Goal: Task Accomplishment & Management: Use online tool/utility

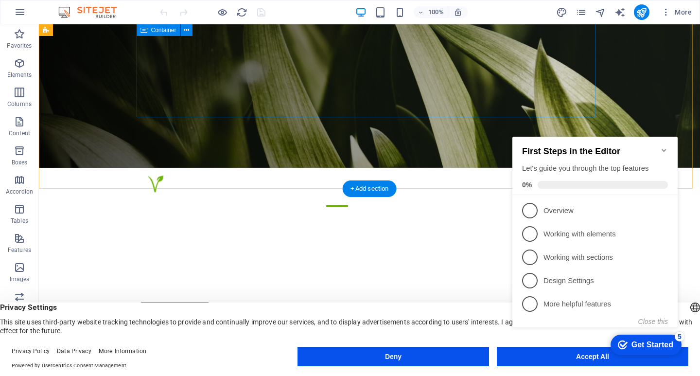
scroll to position [194, 0]
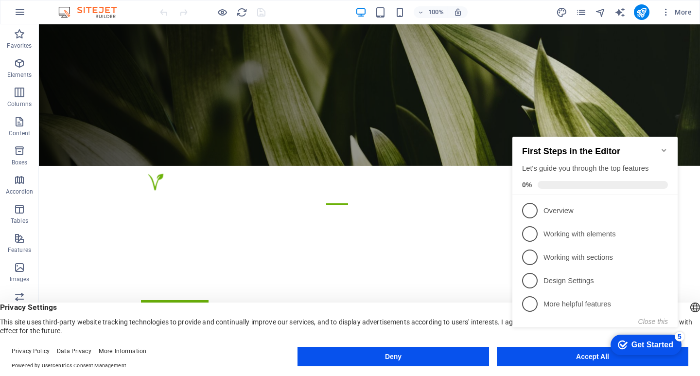
click at [646, 348] on div "Get Started" at bounding box center [652, 344] width 42 height 9
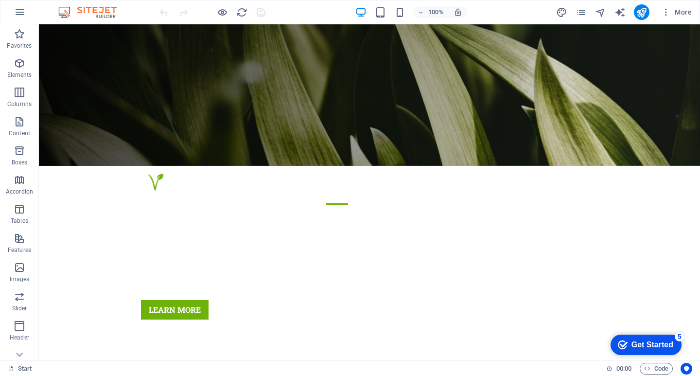
click at [639, 340] on div "Get Started" at bounding box center [652, 344] width 42 height 9
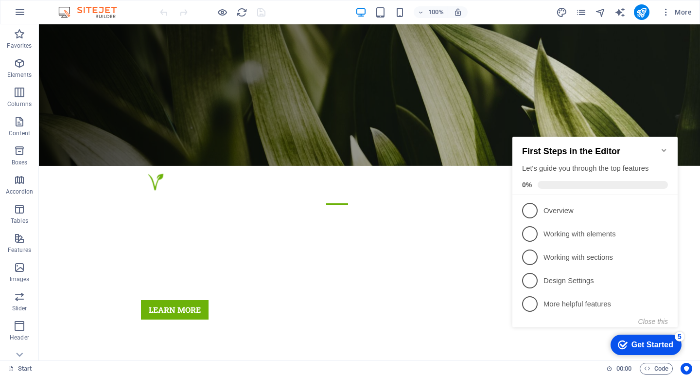
click at [633, 338] on div "checkmark Get Started 5" at bounding box center [645, 344] width 71 height 20
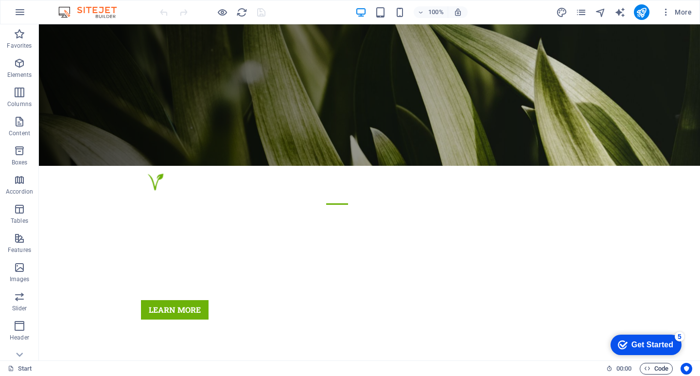
click at [648, 367] on icon "button" at bounding box center [647, 368] width 6 height 6
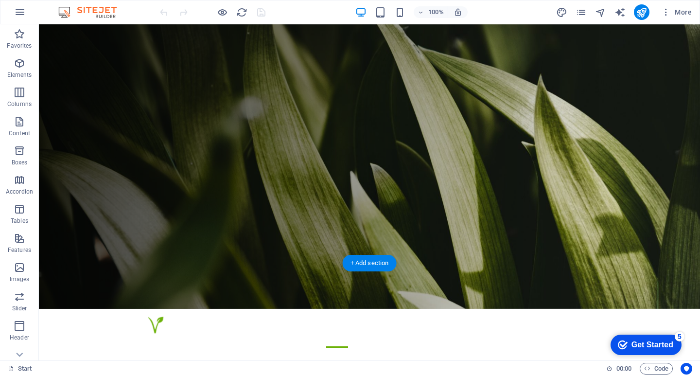
scroll to position [0, 0]
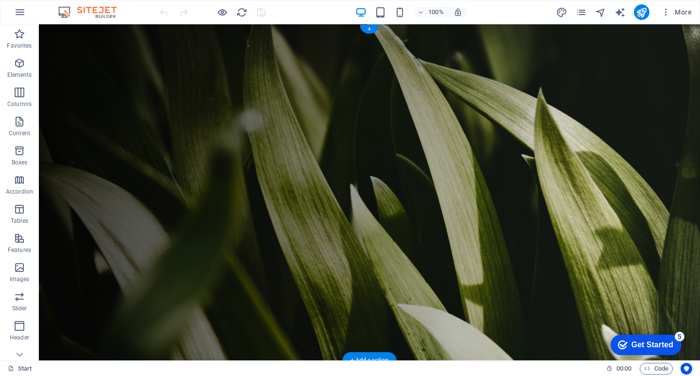
click at [59, 96] on figure at bounding box center [369, 192] width 661 height 336
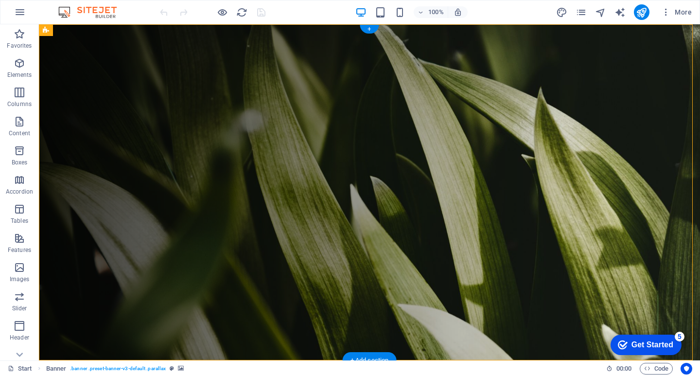
click at [105, 48] on figure at bounding box center [369, 192] width 661 height 336
click at [198, 368] on figure at bounding box center [373, 376] width 451 height 17
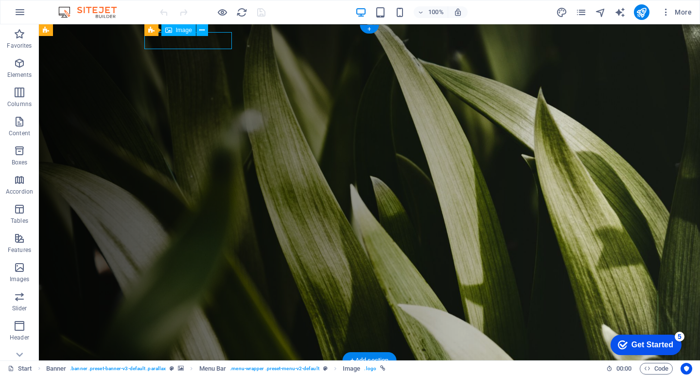
click at [198, 368] on figure at bounding box center [373, 376] width 451 height 17
select select "px"
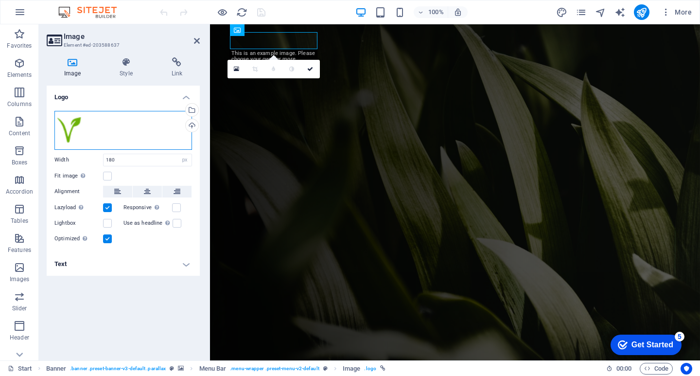
click at [100, 132] on div "Drag files here, click to choose files or select files from Files or our free s…" at bounding box center [123, 130] width 138 height 39
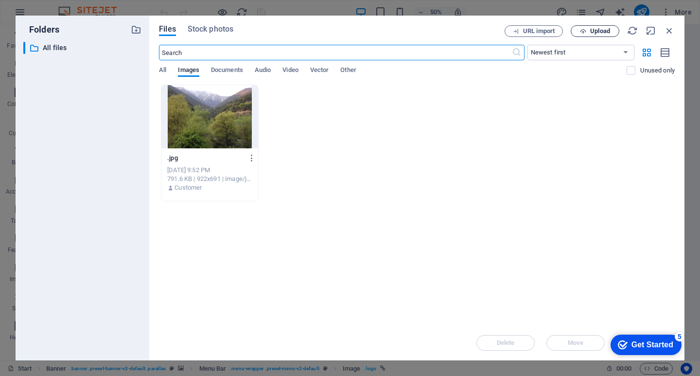
click at [595, 32] on span "Upload" at bounding box center [600, 31] width 20 height 6
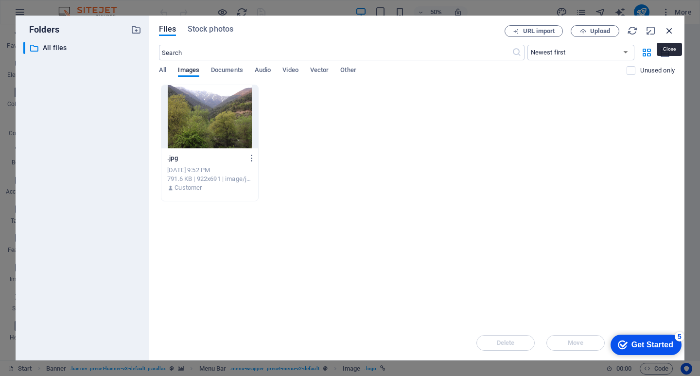
click at [674, 31] on icon "button" at bounding box center [669, 30] width 11 height 11
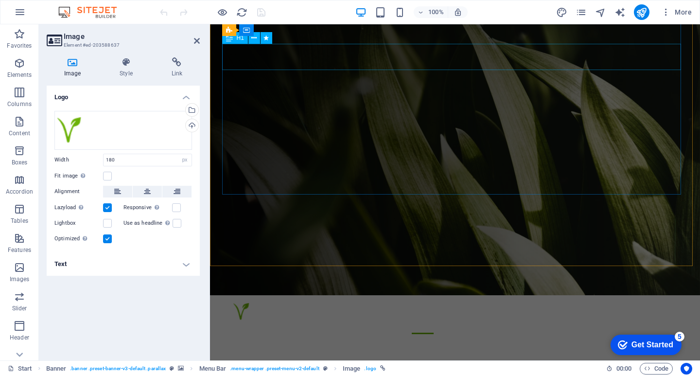
scroll to position [49, 0]
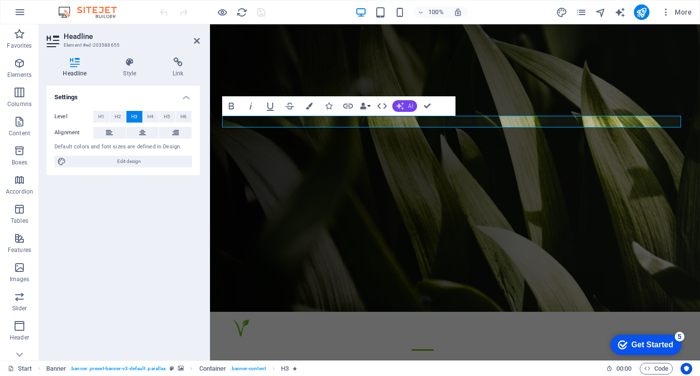
click at [402, 105] on icon "button" at bounding box center [400, 106] width 8 height 8
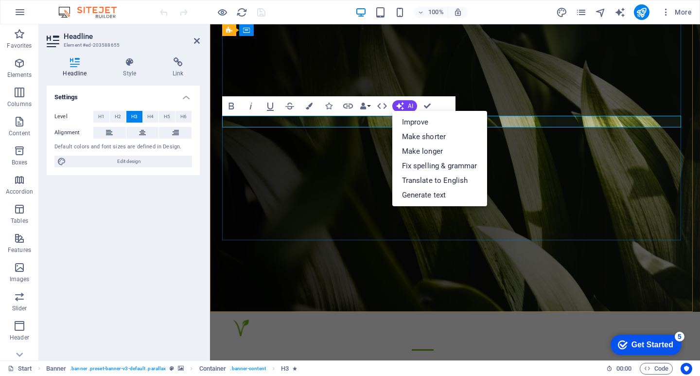
drag, startPoint x: 324, startPoint y: 121, endPoint x: 632, endPoint y: 129, distance: 307.7
drag, startPoint x: 365, startPoint y: 127, endPoint x: 357, endPoint y: 145, distance: 19.8
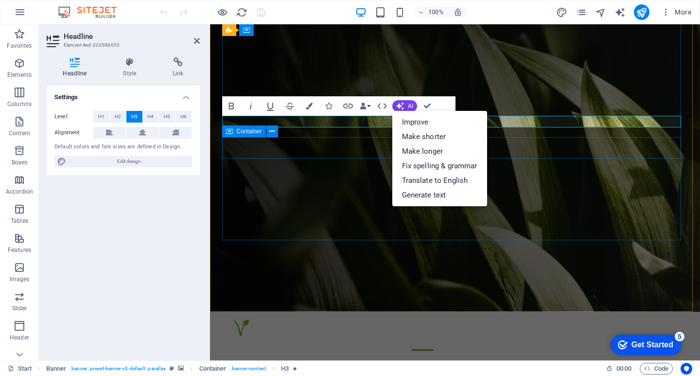
drag, startPoint x: 352, startPoint y: 157, endPoint x: 350, endPoint y: 167, distance: 9.4
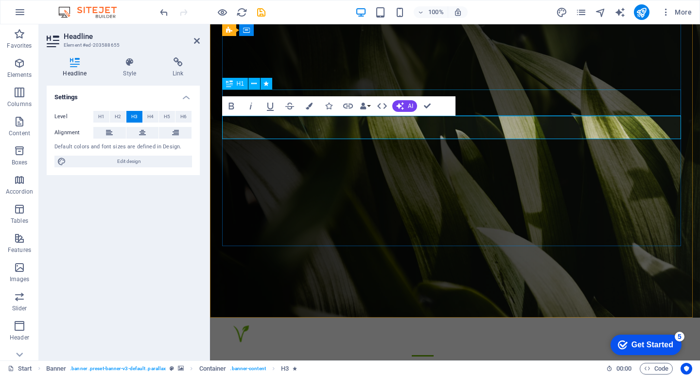
drag, startPoint x: 630, startPoint y: 134, endPoint x: 229, endPoint y: 115, distance: 401.4
click at [402, 102] on button "AI" at bounding box center [404, 106] width 25 height 12
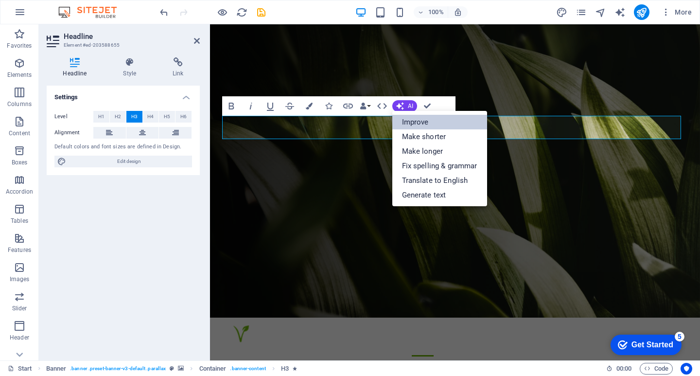
click at [437, 122] on link "Improve" at bounding box center [439, 122] width 95 height 15
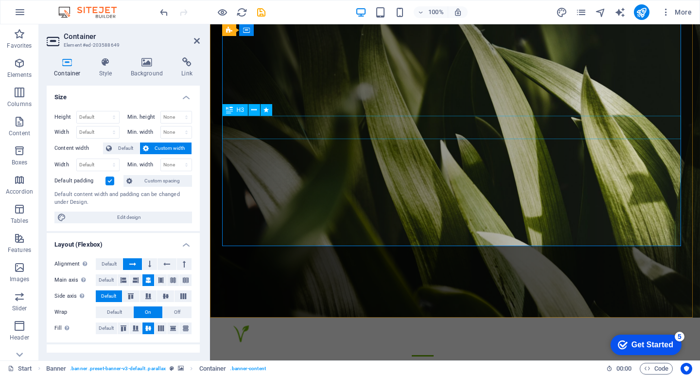
scroll to position [0, 0]
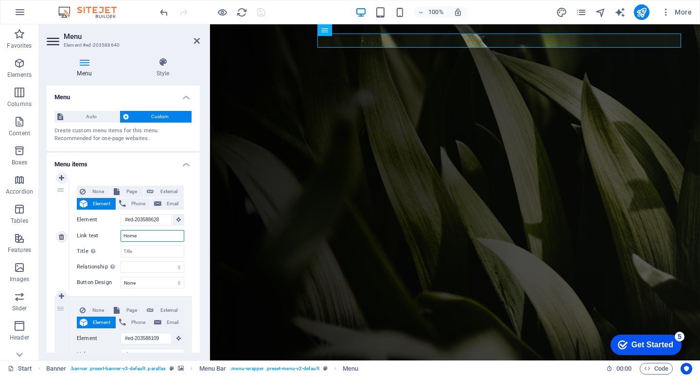
drag, startPoint x: 143, startPoint y: 235, endPoint x: 100, endPoint y: 237, distance: 43.3
click at [102, 234] on div "Link text Home" at bounding box center [130, 236] width 107 height 12
type input "Գ"
select select
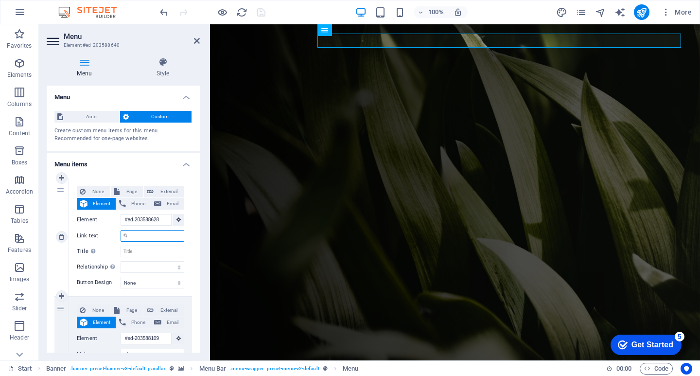
select select
type input "Գլ"
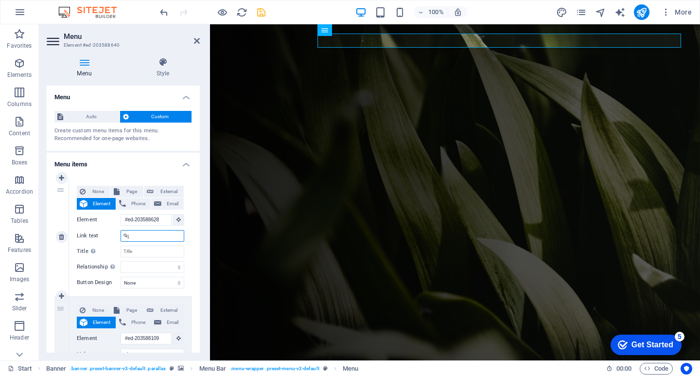
select select
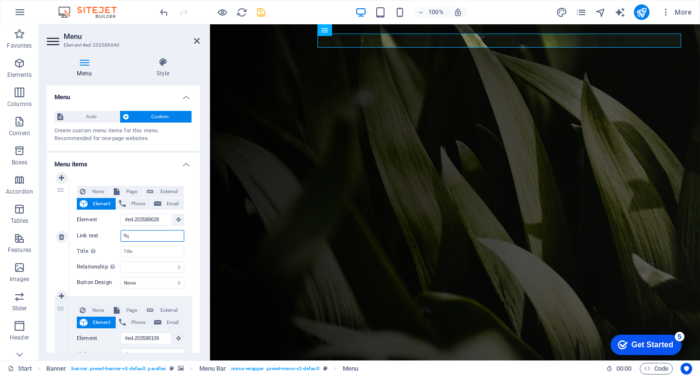
select select
type input "Գլխավոր"
select select
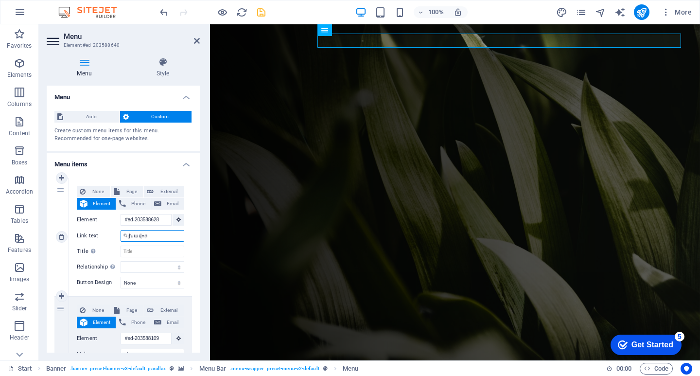
select select
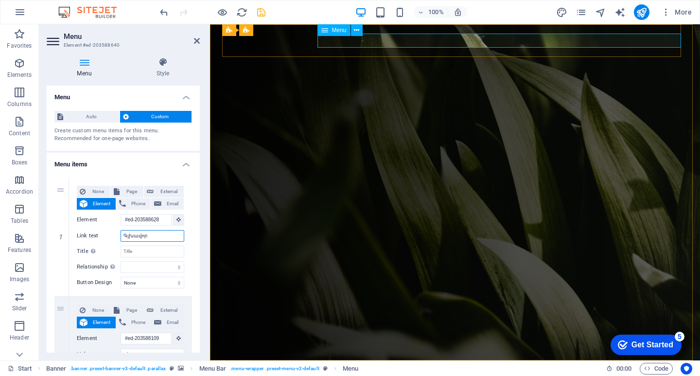
type input "Գլխավոր"
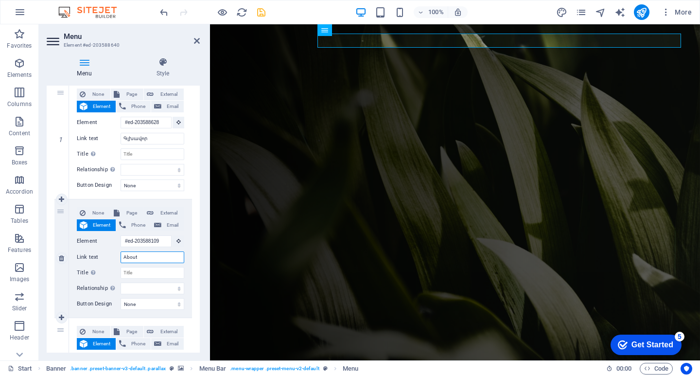
click at [116, 257] on div "Link text About" at bounding box center [130, 257] width 107 height 12
type input "Մեր մասիւ"
select select
type input "Մեր մասիւշ"
select select
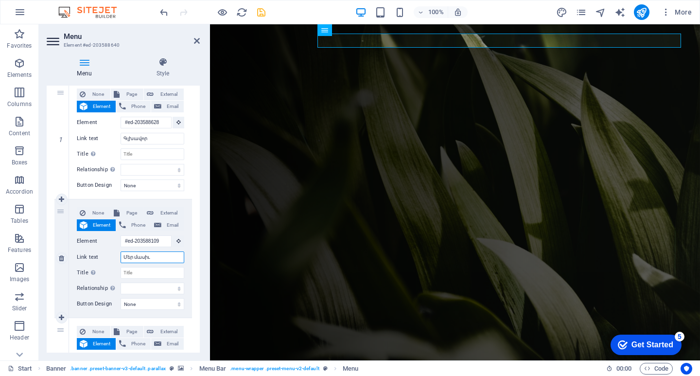
select select
type input "Մեր մասի"
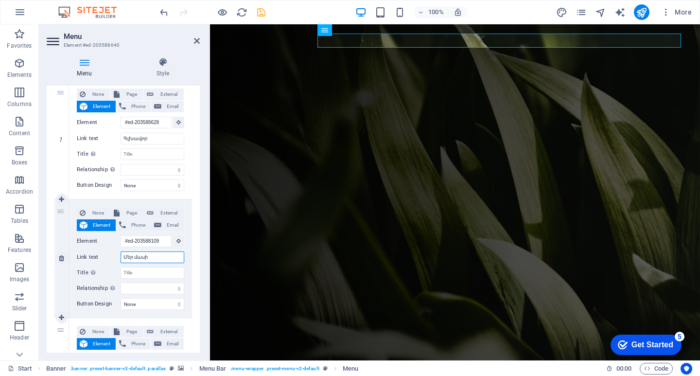
select select
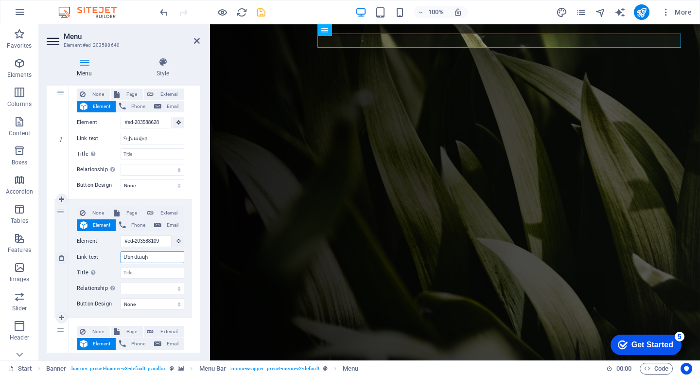
select select
type input "Մեր մասին"
select select
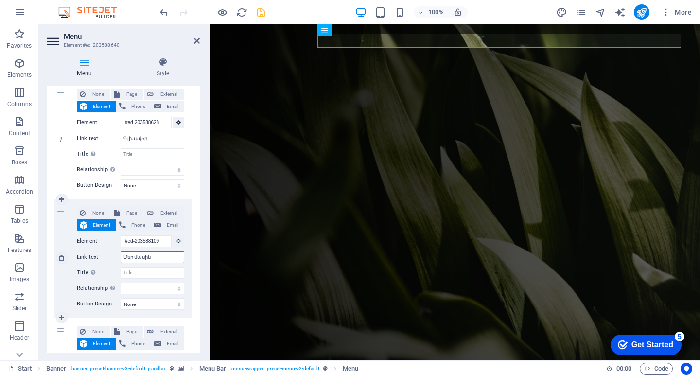
select select
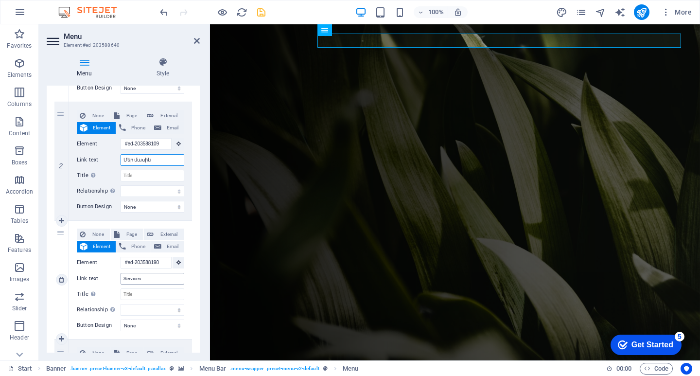
type input "Մեր մասին"
drag, startPoint x: 149, startPoint y: 278, endPoint x: 131, endPoint y: 272, distance: 19.2
click at [119, 272] on div "None Page External Element Phone Email Page Start Subpage Legal Notice Privacy …" at bounding box center [130, 271] width 107 height 87
type input "Ծա"
select select
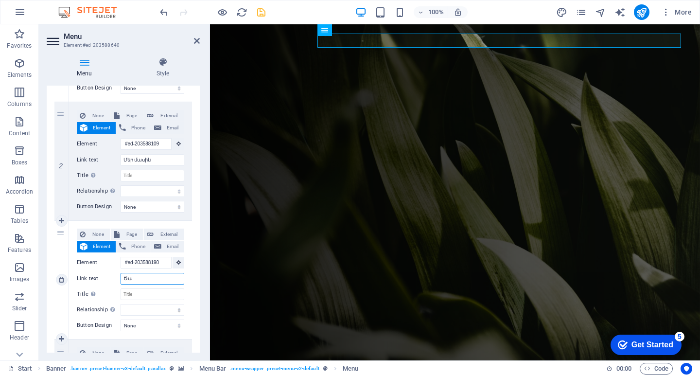
select select
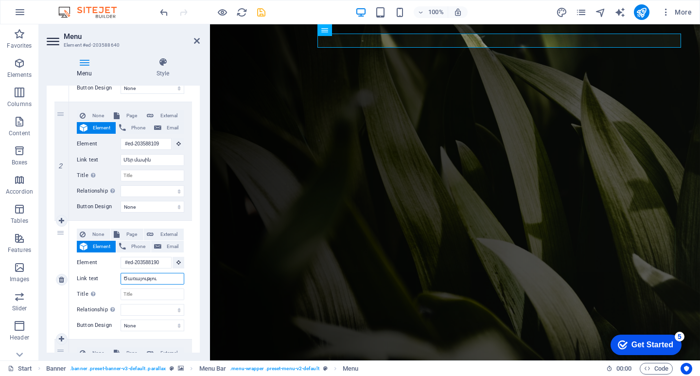
type input "Ծառայություն"
select select
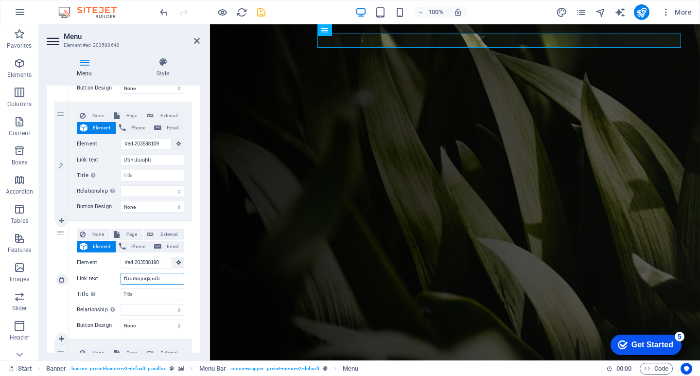
select select
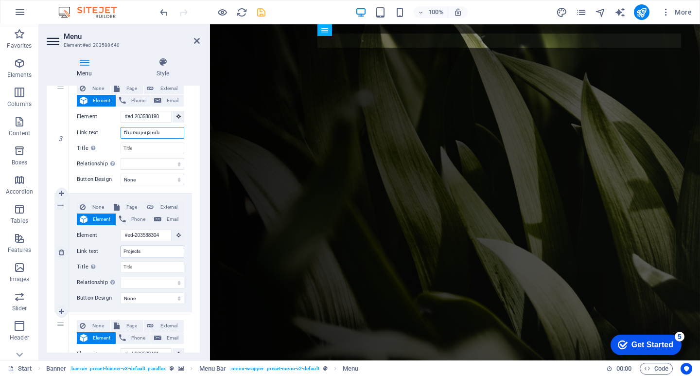
type input "Ծառայություն"
drag, startPoint x: 139, startPoint y: 251, endPoint x: 112, endPoint y: 247, distance: 27.4
click at [111, 248] on div "Link text Projects" at bounding box center [130, 251] width 107 height 12
type input "Նախագծ"
select select
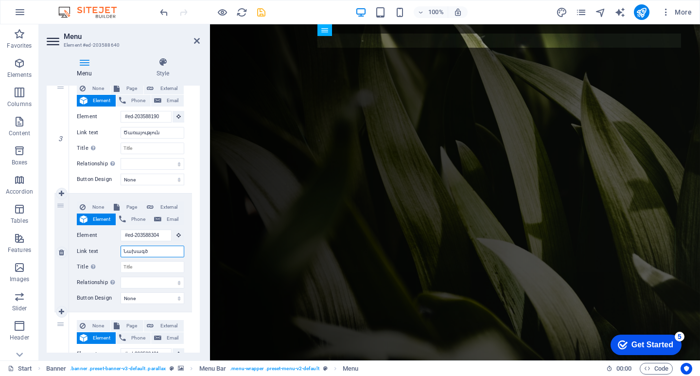
select select
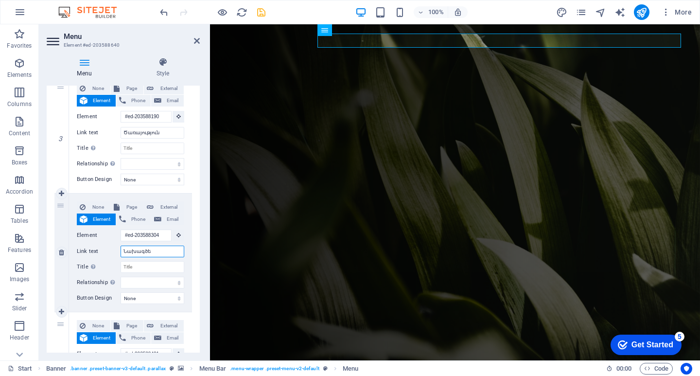
type input "Նախագծեր"
select select
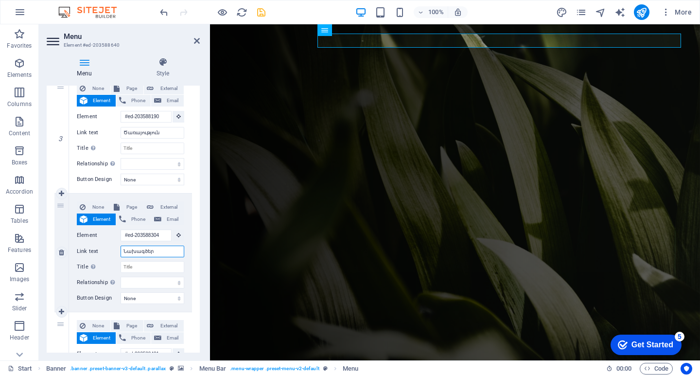
select select
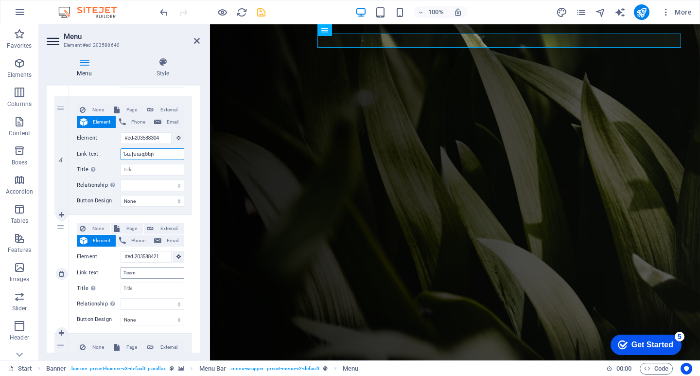
type input "Նախագծեր"
drag, startPoint x: 124, startPoint y: 272, endPoint x: 94, endPoint y: 265, distance: 30.8
click at [94, 265] on div "None Page External Element Phone Email Page Start Subpage Legal Notice Privacy …" at bounding box center [130, 266] width 107 height 87
type input "Մեր թիմը"
select select
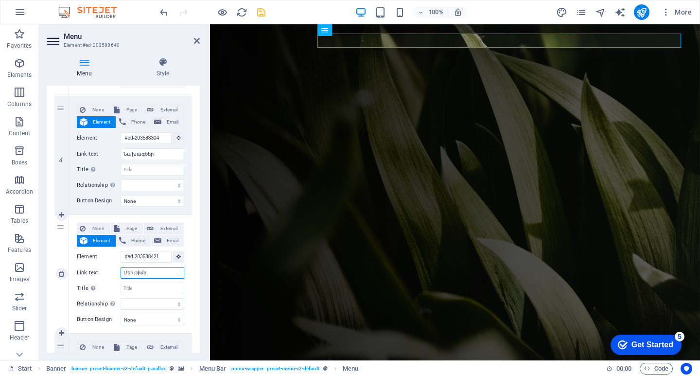
select select
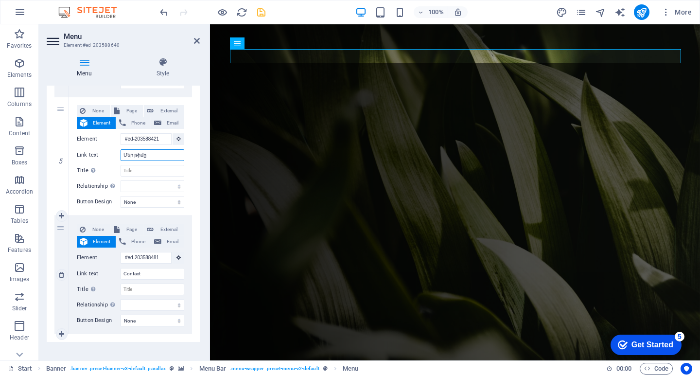
scroll to position [564, 0]
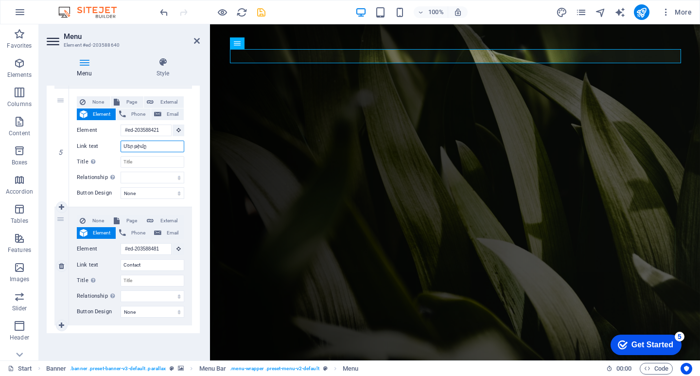
type input "Մեր թիմը"
drag, startPoint x: 94, startPoint y: 254, endPoint x: 89, endPoint y: 253, distance: 5.4
click at [89, 253] on div "None Page External Element Phone Email Page Start Subpage Legal Notice Privacy …" at bounding box center [130, 258] width 107 height 87
drag, startPoint x: 126, startPoint y: 262, endPoint x: 121, endPoint y: 262, distance: 5.3
click at [121, 262] on input "Contact" at bounding box center [153, 265] width 64 height 12
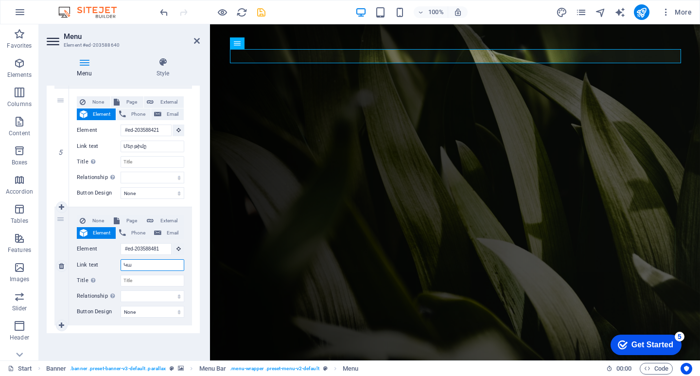
type input "Կապ"
select select
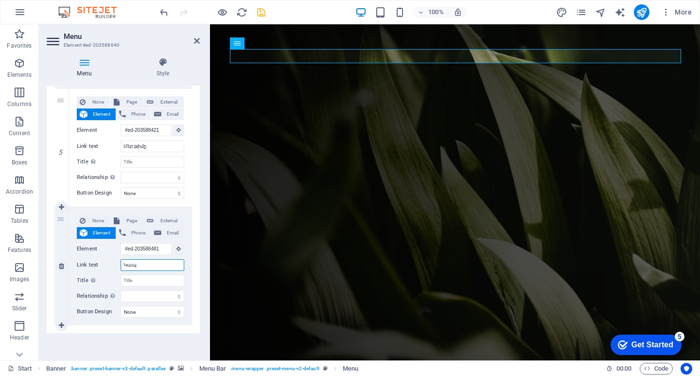
select select
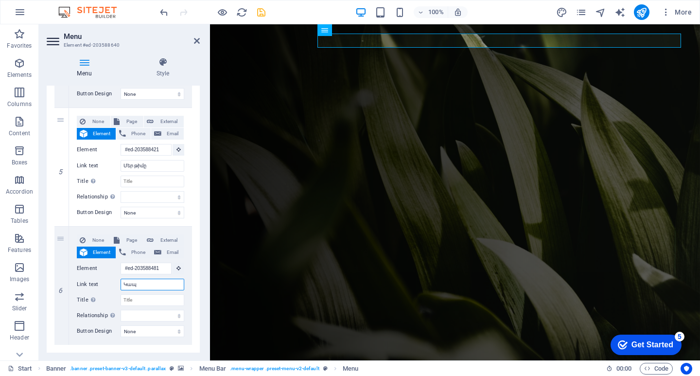
scroll to position [515, 0]
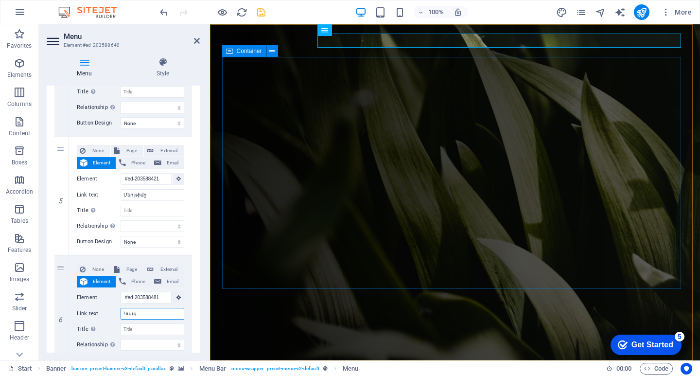
type input "Կապ"
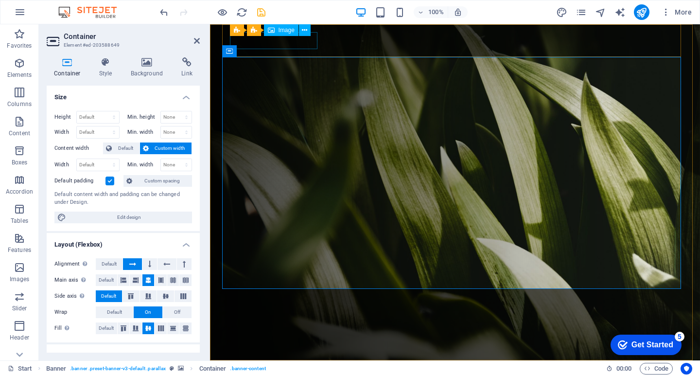
click at [296, 368] on figure at bounding box center [458, 376] width 451 height 17
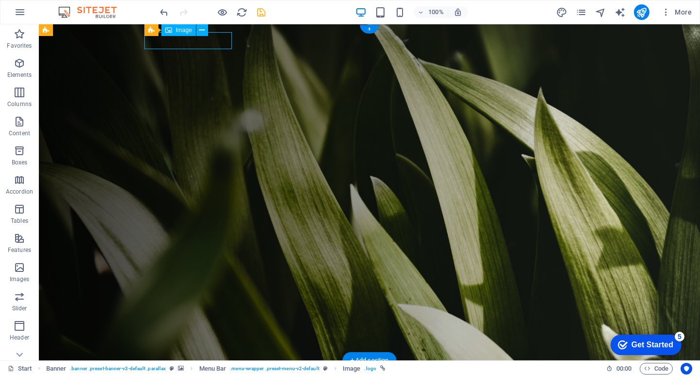
drag, startPoint x: 191, startPoint y: 45, endPoint x: 175, endPoint y: 46, distance: 16.5
click at [175, 368] on figure at bounding box center [373, 376] width 451 height 17
drag, startPoint x: 175, startPoint y: 46, endPoint x: 159, endPoint y: 46, distance: 15.6
click at [159, 368] on figure at bounding box center [373, 376] width 451 height 17
click at [164, 368] on figure at bounding box center [373, 376] width 451 height 17
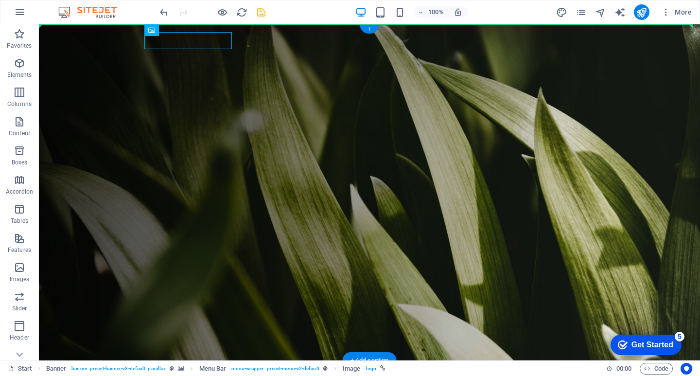
drag, startPoint x: 178, startPoint y: 41, endPoint x: 136, endPoint y: 41, distance: 42.8
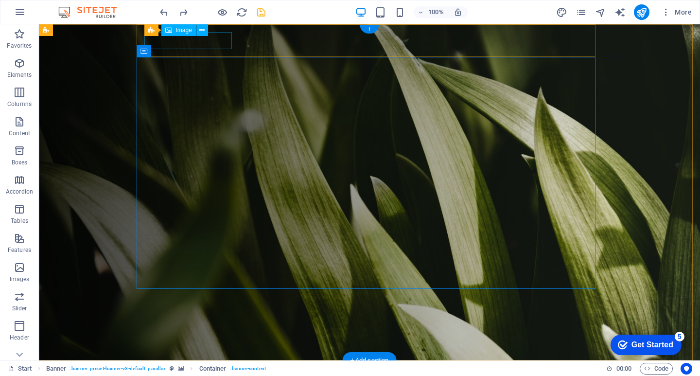
click at [198, 368] on figure at bounding box center [373, 376] width 451 height 17
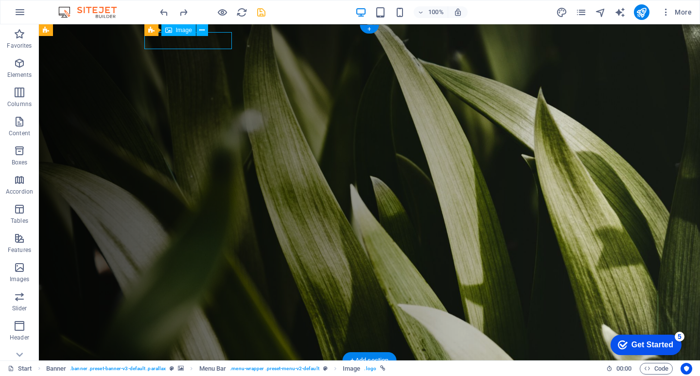
click at [198, 368] on figure at bounding box center [373, 376] width 451 height 17
select select "px"
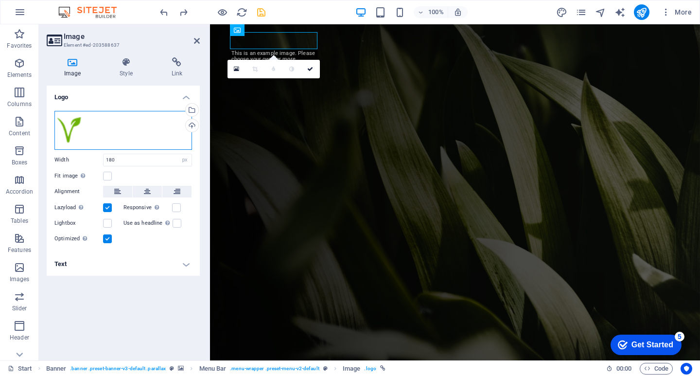
click at [97, 123] on div "Drag files here, click to choose files or select files from Files or our free s…" at bounding box center [123, 130] width 138 height 39
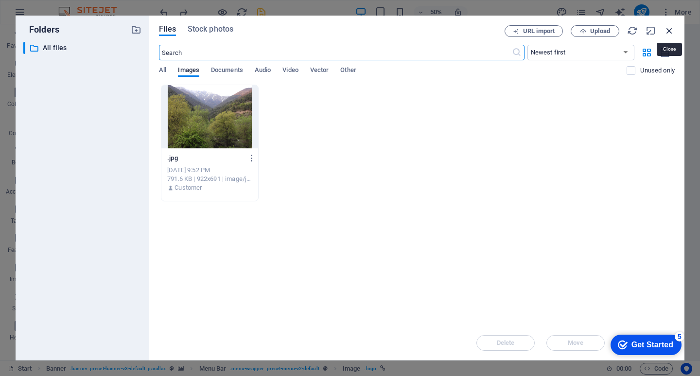
click at [668, 32] on icon "button" at bounding box center [669, 30] width 11 height 11
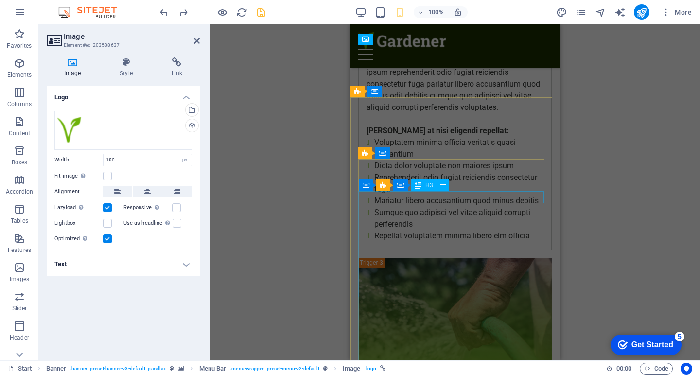
scroll to position [3596, 0]
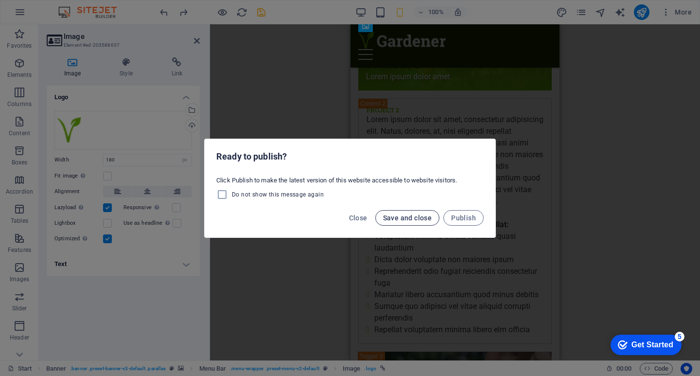
click at [409, 218] on span "Save and close" at bounding box center [407, 218] width 49 height 8
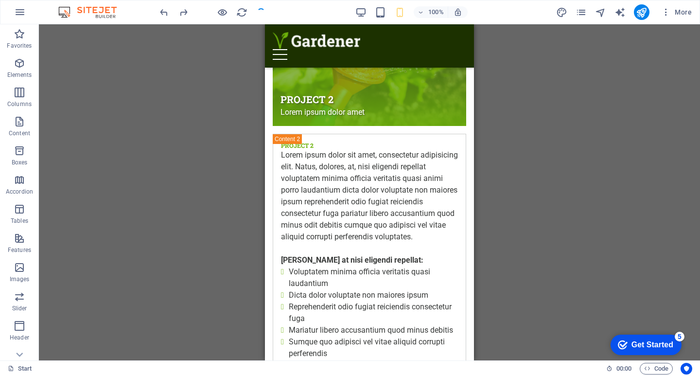
scroll to position [3548, 0]
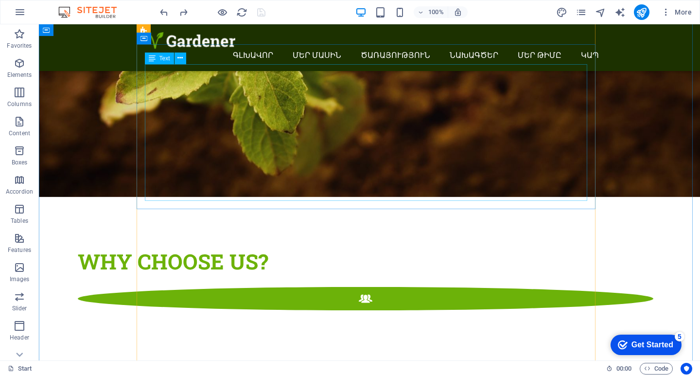
scroll to position [1215, 0]
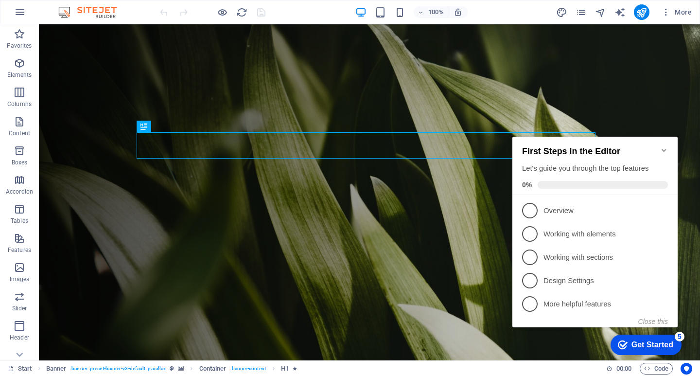
click at [662, 146] on icon "Minimize checklist" at bounding box center [664, 150] width 8 height 8
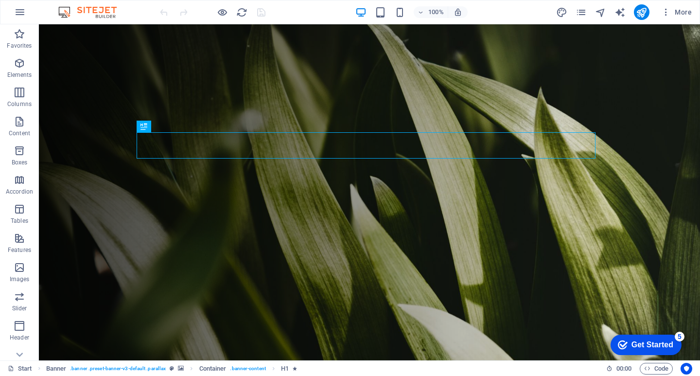
click at [678, 334] on div "5" at bounding box center [680, 336] width 10 height 10
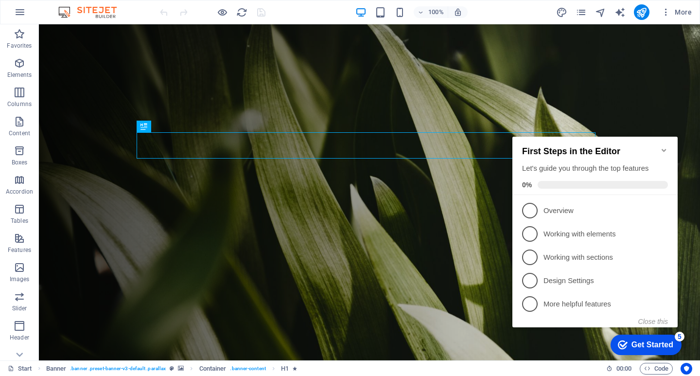
click at [664, 147] on icon "Minimize checklist" at bounding box center [664, 150] width 8 height 8
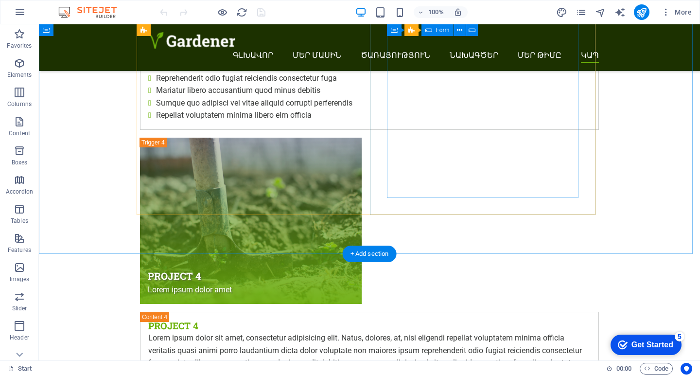
scroll to position [3791, 0]
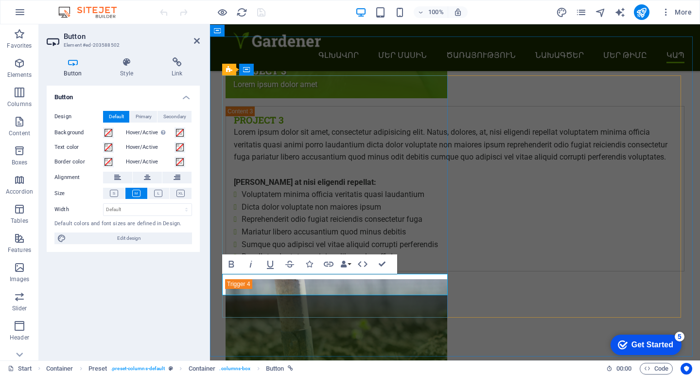
scroll to position [4105, 0]
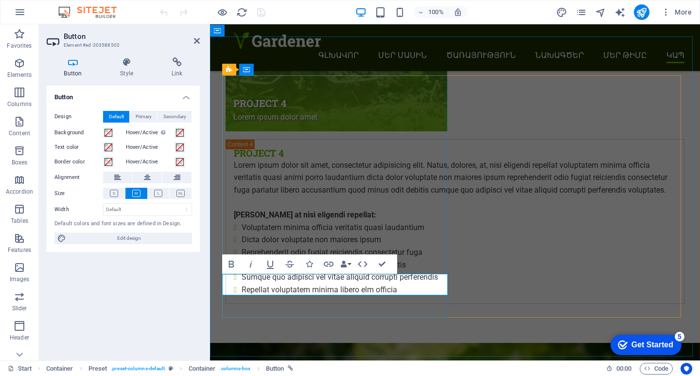
drag, startPoint x: 272, startPoint y: 283, endPoint x: 401, endPoint y: 300, distance: 130.4
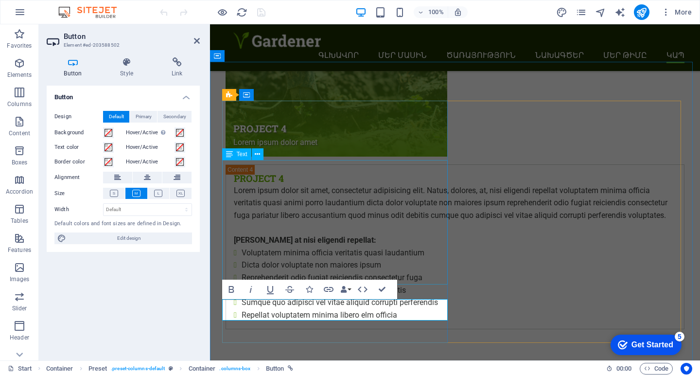
scroll to position [4224, 0]
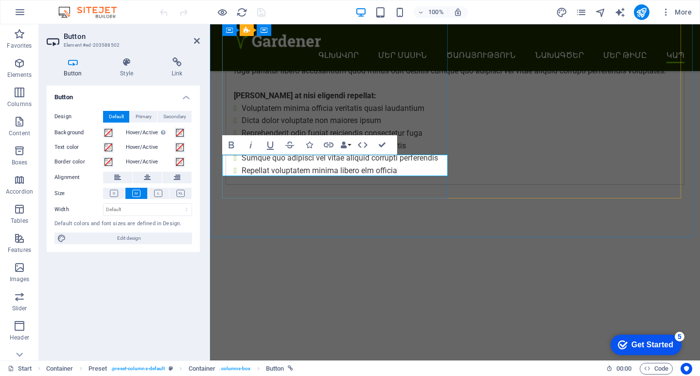
drag, startPoint x: 270, startPoint y: 167, endPoint x: 484, endPoint y: 164, distance: 213.9
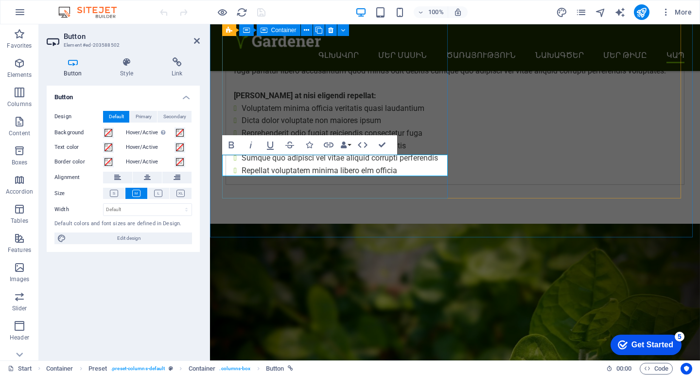
drag, startPoint x: 393, startPoint y: 186, endPoint x: 564, endPoint y: 185, distance: 171.1
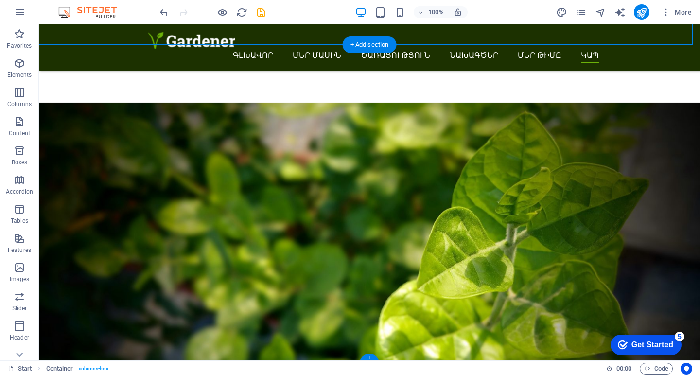
scroll to position [4273, 0]
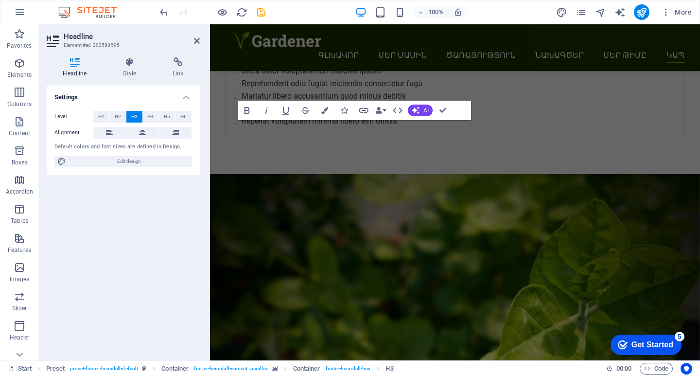
scroll to position [4587, 0]
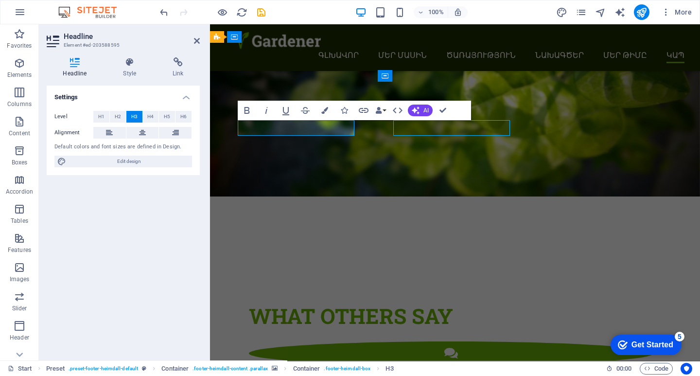
scroll to position [4273, 0]
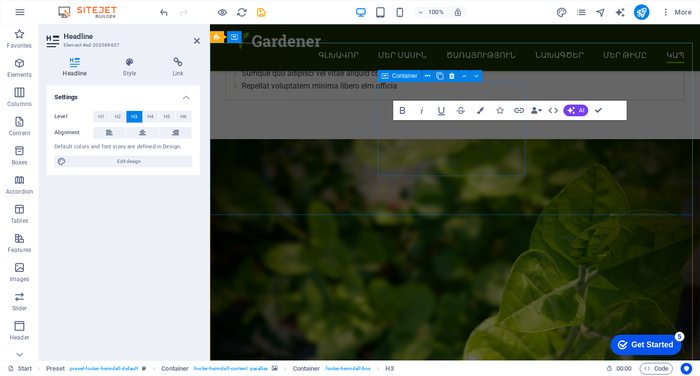
scroll to position [4587, 0]
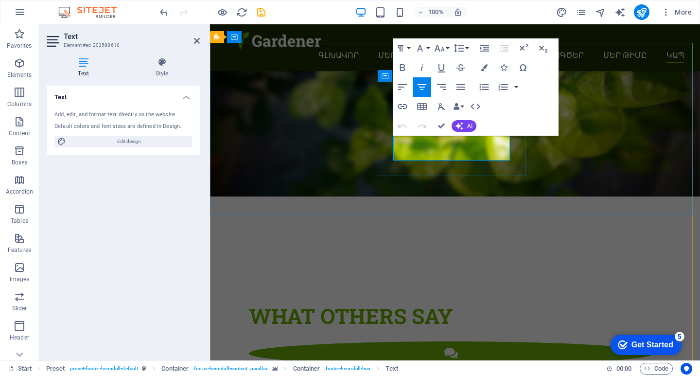
drag, startPoint x: 436, startPoint y: 140, endPoint x: 497, endPoint y: 146, distance: 61.1
drag, startPoint x: 444, startPoint y: 155, endPoint x: 433, endPoint y: 155, distance: 11.2
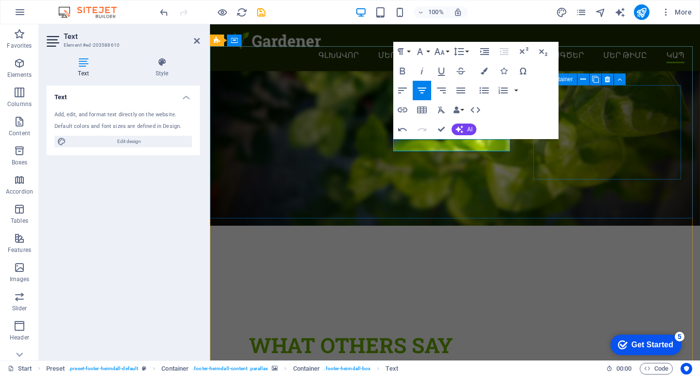
scroll to position [4538, 0]
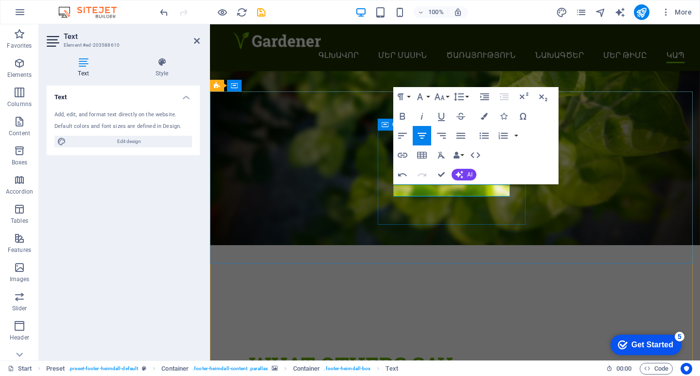
drag, startPoint x: 437, startPoint y: 210, endPoint x: 609, endPoint y: 210, distance: 172.5
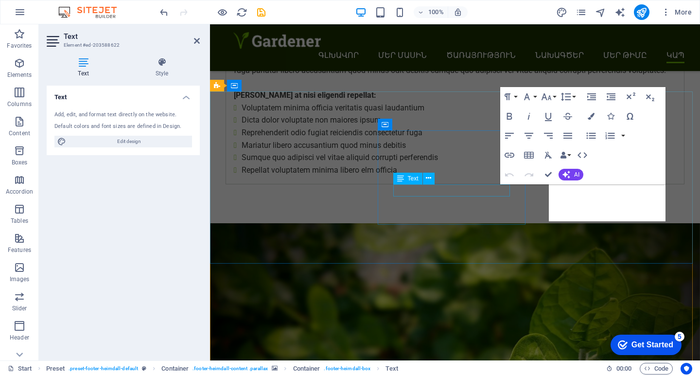
scroll to position [4538, 0]
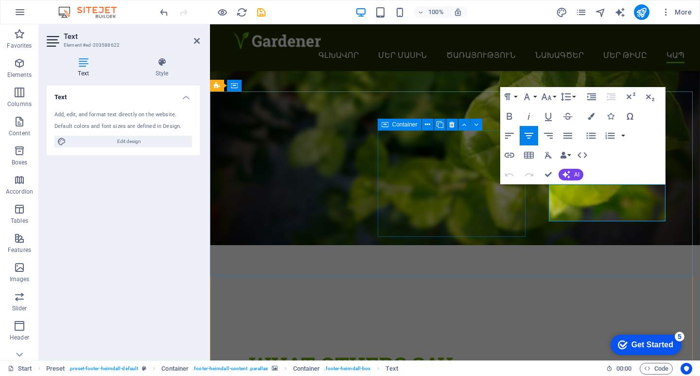
drag, startPoint x: 637, startPoint y: 201, endPoint x: 512, endPoint y: 185, distance: 126.5
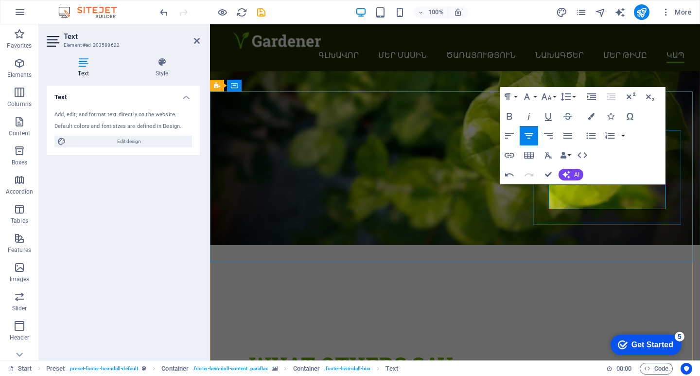
drag, startPoint x: 646, startPoint y: 203, endPoint x: 569, endPoint y: 203, distance: 76.8
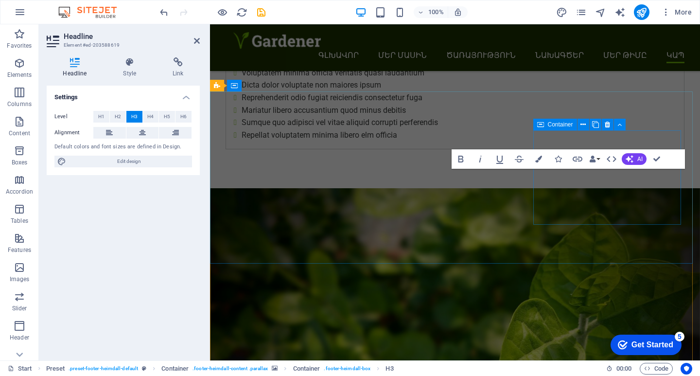
scroll to position [4538, 0]
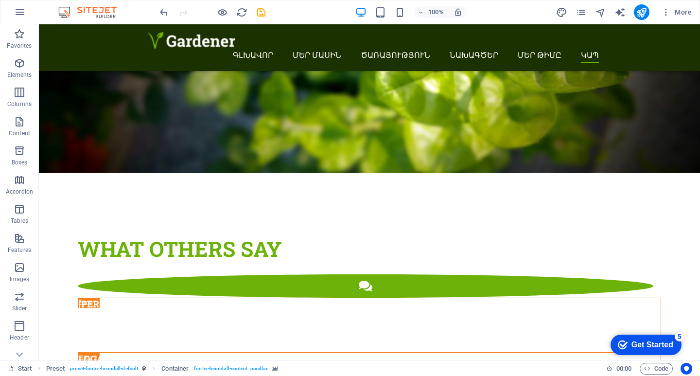
scroll to position [4224, 0]
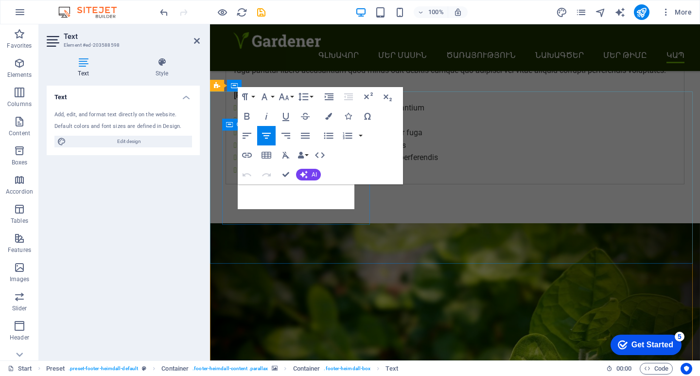
scroll to position [4538, 0]
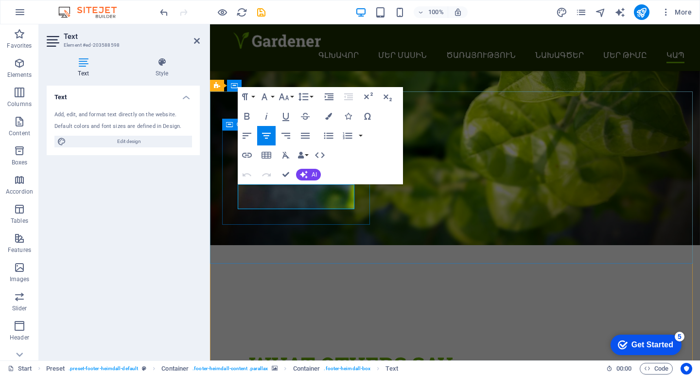
drag, startPoint x: 319, startPoint y: 201, endPoint x: 235, endPoint y: 192, distance: 85.0
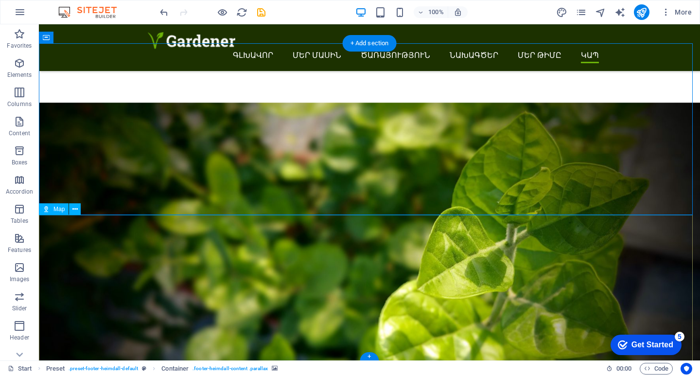
scroll to position [4273, 0]
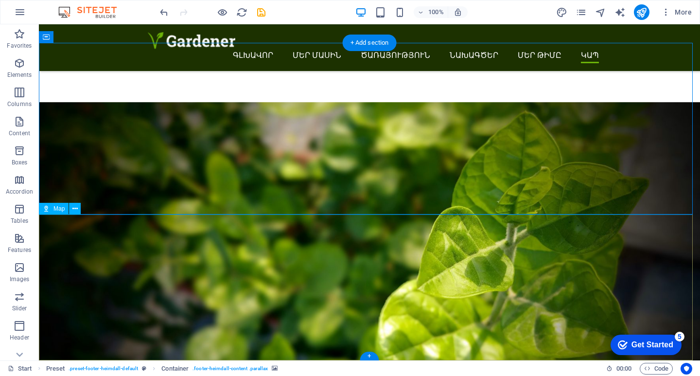
select select "1"
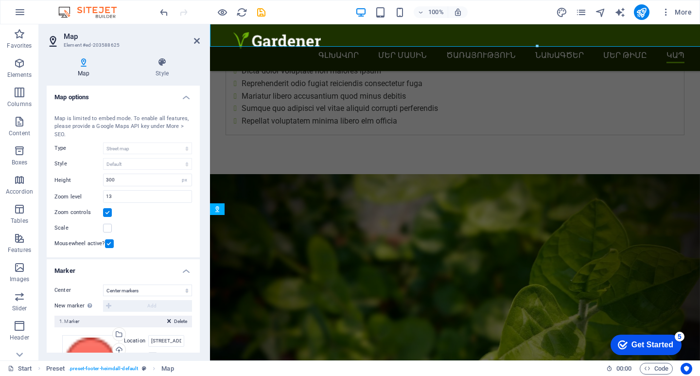
scroll to position [4587, 0]
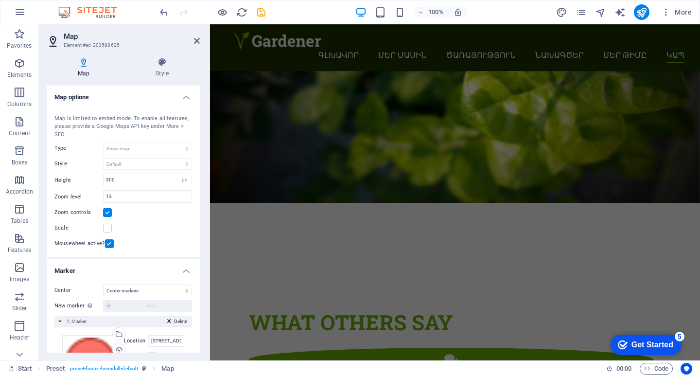
scroll to position [4587, 0]
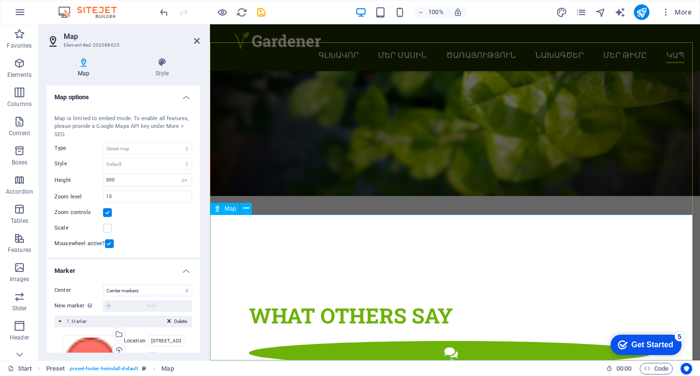
click at [248, 206] on icon at bounding box center [245, 208] width 5 height 10
click at [218, 208] on icon at bounding box center [217, 209] width 7 height 12
drag, startPoint x: 139, startPoint y: 180, endPoint x: 125, endPoint y: 231, distance: 52.3
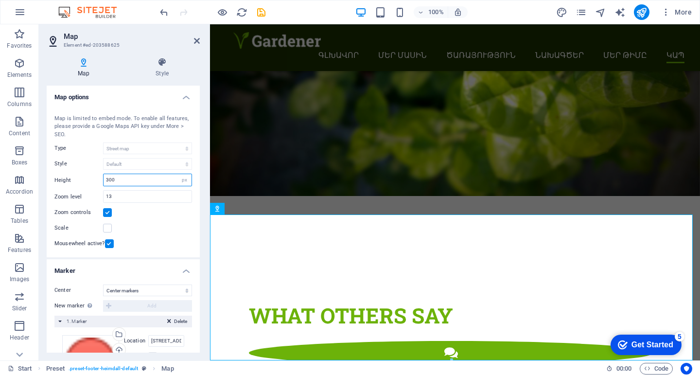
click at [64, 172] on div "Map center 300 Alamo Plaza, 78205 San Antonio, TX Map is limited to embed mode.…" at bounding box center [123, 180] width 153 height 155
click at [146, 227] on div "Scale" at bounding box center [123, 228] width 138 height 12
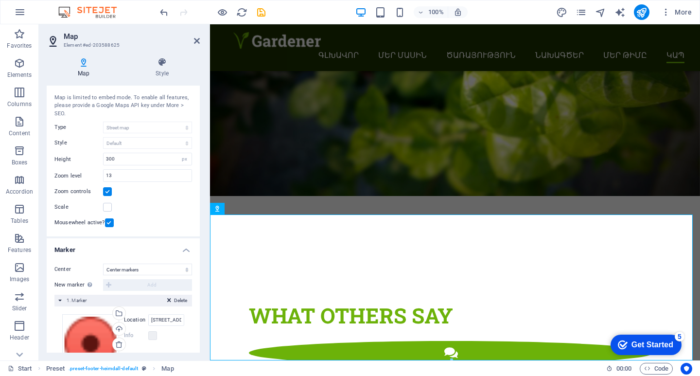
scroll to position [0, 0]
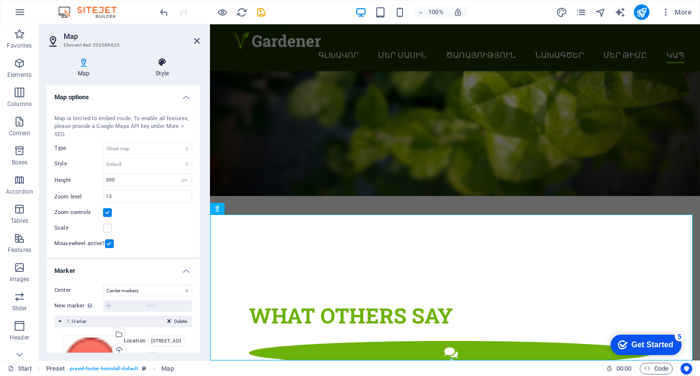
click at [158, 65] on icon at bounding box center [161, 62] width 75 height 10
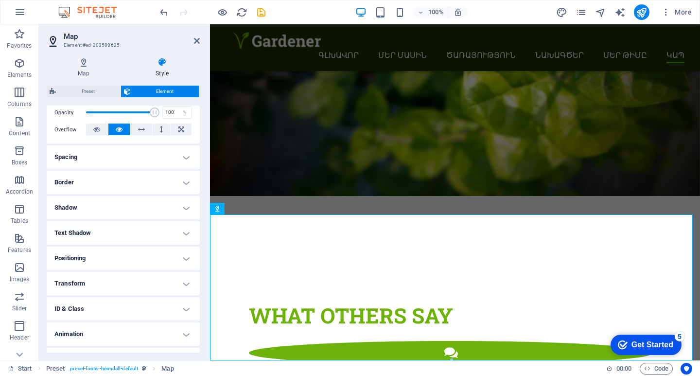
scroll to position [164, 0]
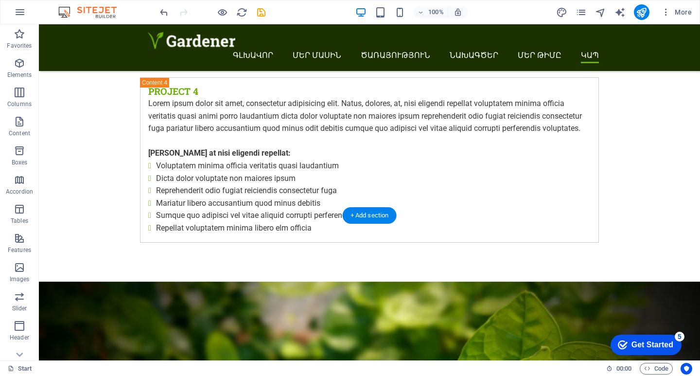
scroll to position [4079, 0]
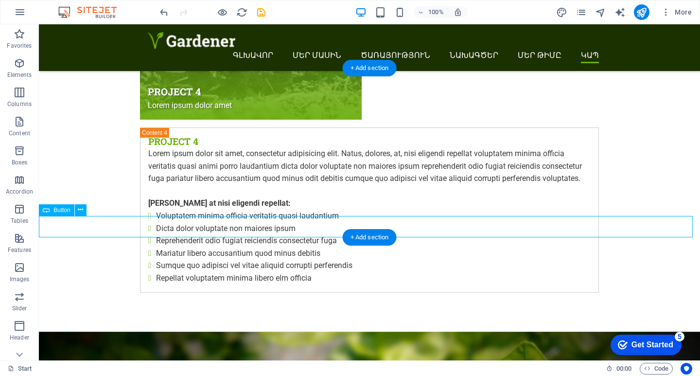
scroll to position [4392, 0]
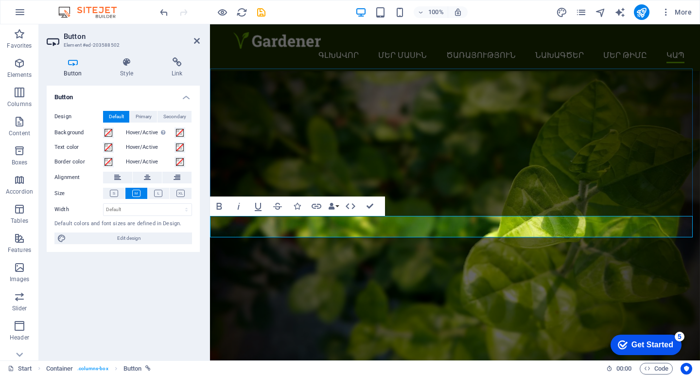
drag, startPoint x: 251, startPoint y: 227, endPoint x: 211, endPoint y: 226, distance: 39.9
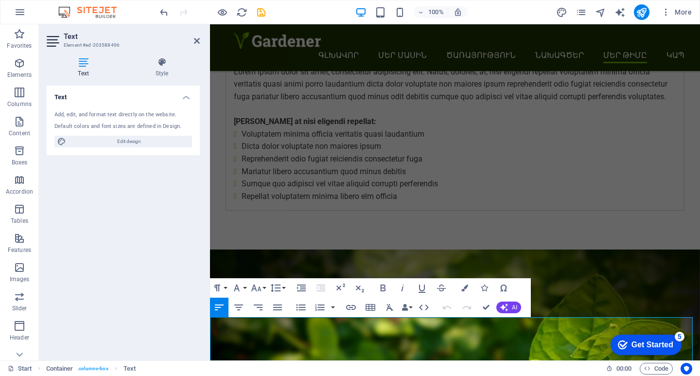
scroll to position [4004, 0]
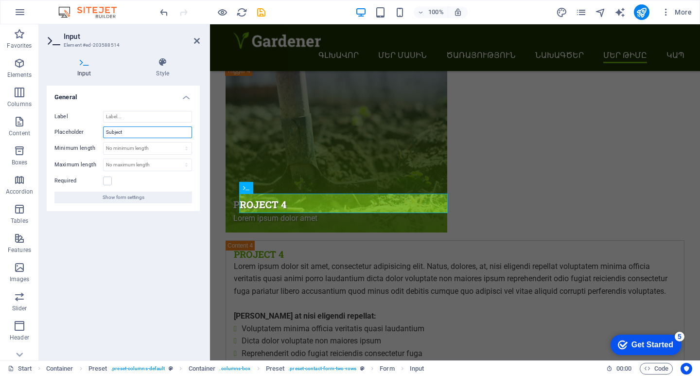
drag, startPoint x: 122, startPoint y: 132, endPoint x: 89, endPoint y: 130, distance: 32.6
click at [89, 130] on div "Placeholder Subject" at bounding box center [123, 132] width 138 height 12
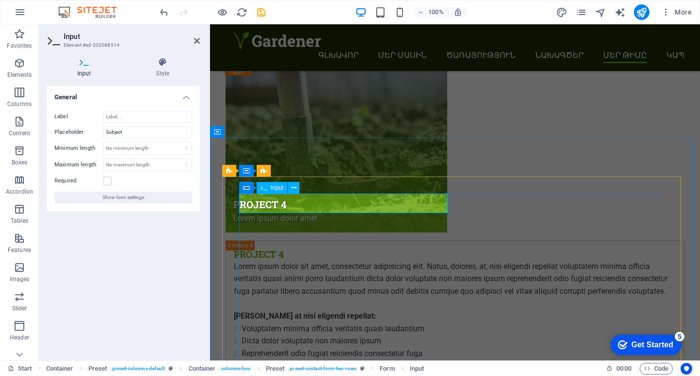
click at [294, 188] on icon at bounding box center [293, 188] width 5 height 10
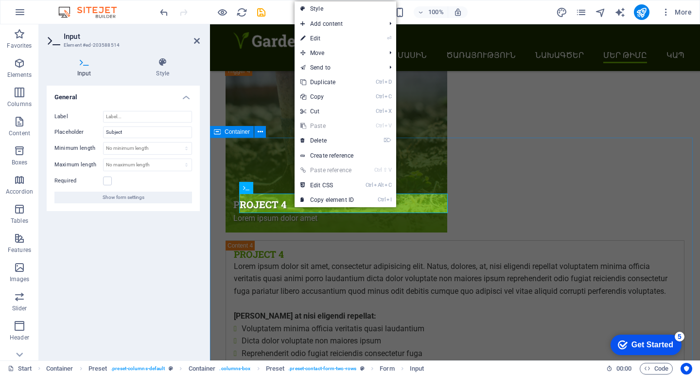
drag, startPoint x: 260, startPoint y: 201, endPoint x: 216, endPoint y: 201, distance: 43.3
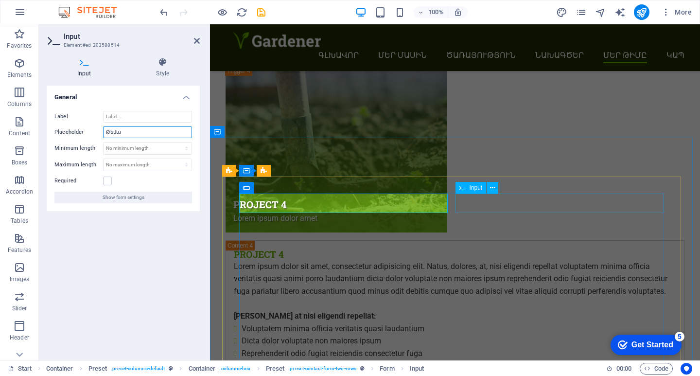
type input "Թեմա"
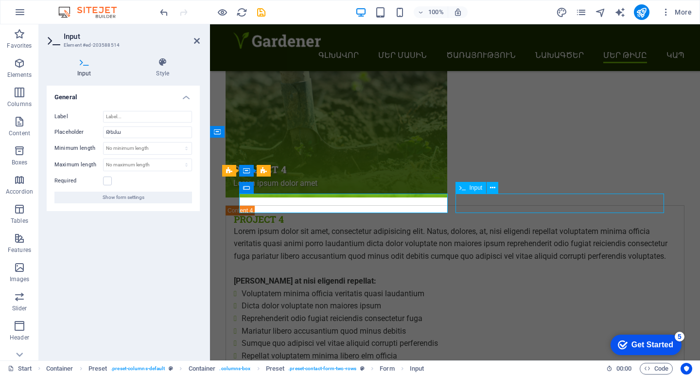
scroll to position [3690, 0]
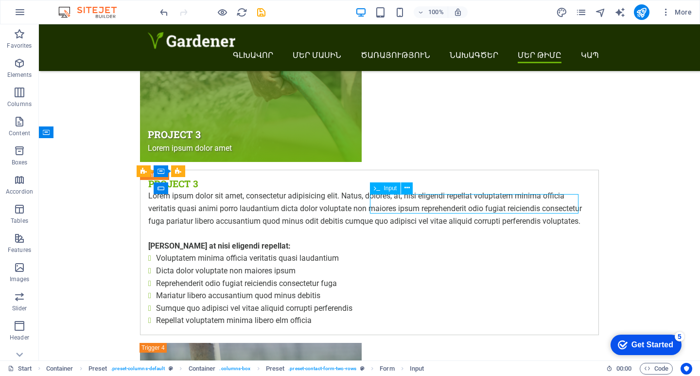
scroll to position [4004, 0]
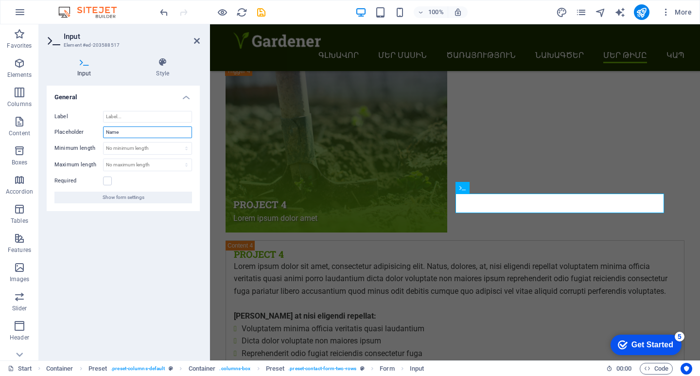
drag, startPoint x: 126, startPoint y: 132, endPoint x: 99, endPoint y: 129, distance: 27.4
click at [99, 129] on div "Placeholder Name" at bounding box center [123, 132] width 138 height 12
type input "Անուն"
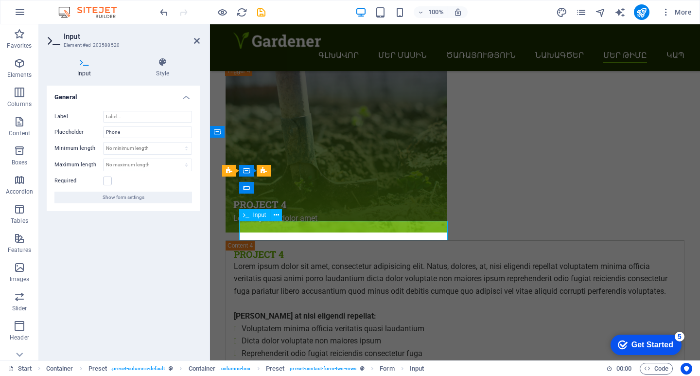
drag, startPoint x: 266, startPoint y: 228, endPoint x: 227, endPoint y: 230, distance: 38.9
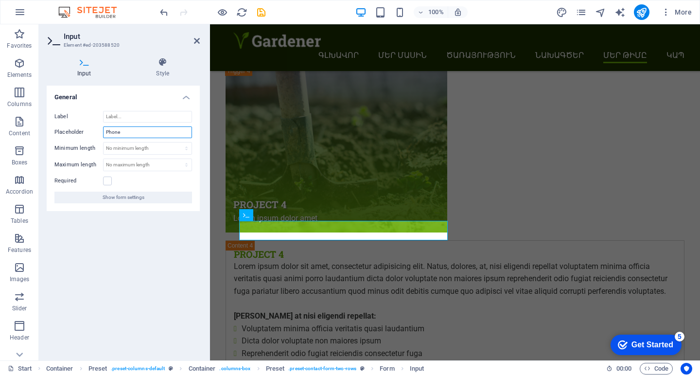
drag, startPoint x: 111, startPoint y: 123, endPoint x: 79, endPoint y: 114, distance: 33.5
click at [74, 118] on div "Label Placeholder Phone Minimum length No minimum length chars Maximum length N…" at bounding box center [123, 157] width 153 height 108
type input "Հեռախոս"
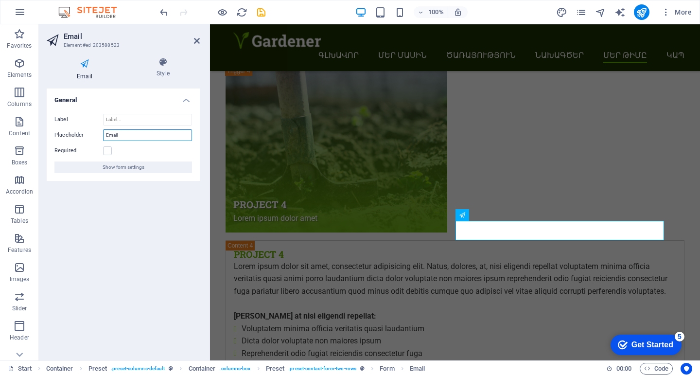
drag, startPoint x: 130, startPoint y: 133, endPoint x: 48, endPoint y: 119, distance: 83.3
click at [48, 119] on div "Label Placeholder Email Required Show form settings" at bounding box center [123, 143] width 153 height 75
type input "Էլ․ հասցե"
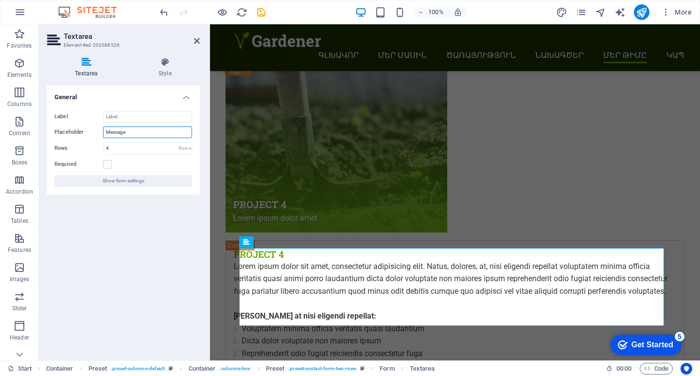
drag, startPoint x: 136, startPoint y: 132, endPoint x: 73, endPoint y: 120, distance: 63.9
click at [72, 120] on div "Label Placeholder Message Rows 4 Rows Required Show form settings" at bounding box center [123, 148] width 153 height 91
type input "Հաղորդագրություն"
click at [128, 319] on div "General Label Placeholder Հաղորդագրություն Rows 4 Rows Required Show form setti…" at bounding box center [123, 219] width 153 height 267
click at [128, 317] on div "General Label Placeholder Հաղորդագրություն Rows 4 Rows Required Show form setti…" at bounding box center [123, 219] width 153 height 267
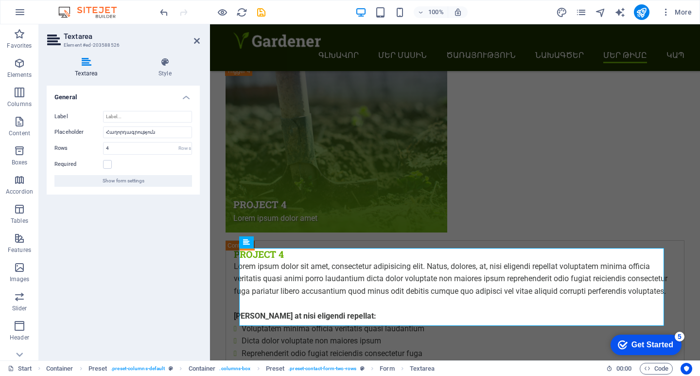
click at [130, 296] on div "General Label Placeholder Հաղորդագրություն Rows 4 Rows Required Show form setti…" at bounding box center [123, 219] width 153 height 267
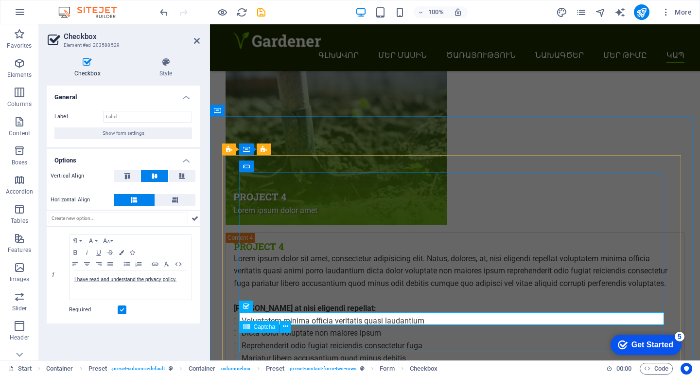
scroll to position [4149, 0]
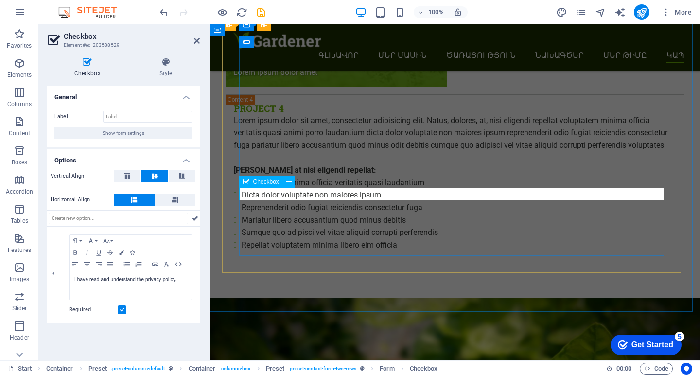
drag, startPoint x: 410, startPoint y: 193, endPoint x: 401, endPoint y: 193, distance: 8.7
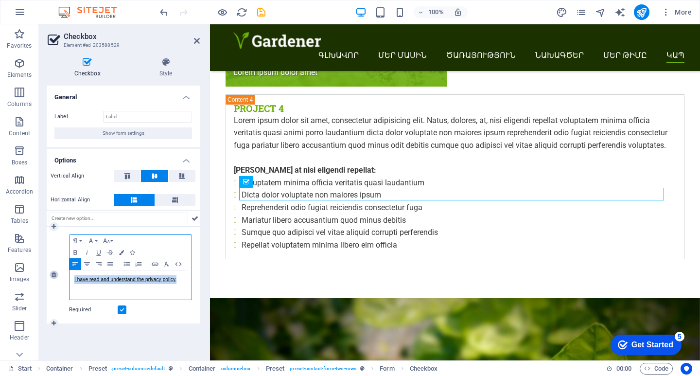
drag, startPoint x: 178, startPoint y: 280, endPoint x: 53, endPoint y: 277, distance: 124.9
click at [53, 276] on div "1 Paragraph Format Normal Heading 1 Heading 2 Heading 3 Heading 4 Heading 5 Hea…" at bounding box center [123, 274] width 153 height 97
copy link "I have read and understand the privacy policy."
click at [102, 281] on link "I have read and understand the privacy policy." at bounding box center [125, 279] width 102 height 5
drag, startPoint x: 178, startPoint y: 279, endPoint x: 73, endPoint y: 273, distance: 105.2
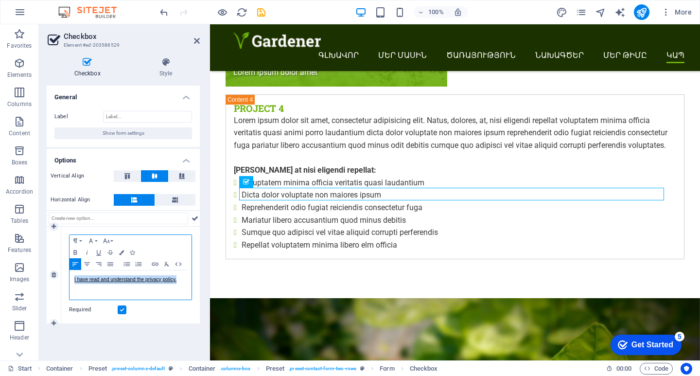
click at [73, 273] on div "I have read and understand the privacy policy." at bounding box center [130, 284] width 122 height 29
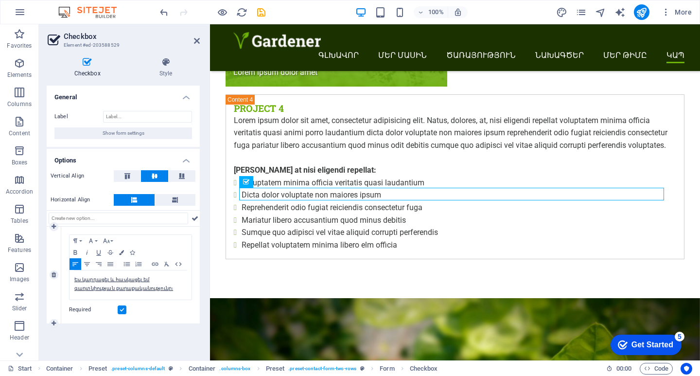
click at [183, 321] on div "Paragraph Format Normal Heading 1 Heading 2 Heading 3 Heading 4 Heading 5 Headi…" at bounding box center [130, 274] width 139 height 97
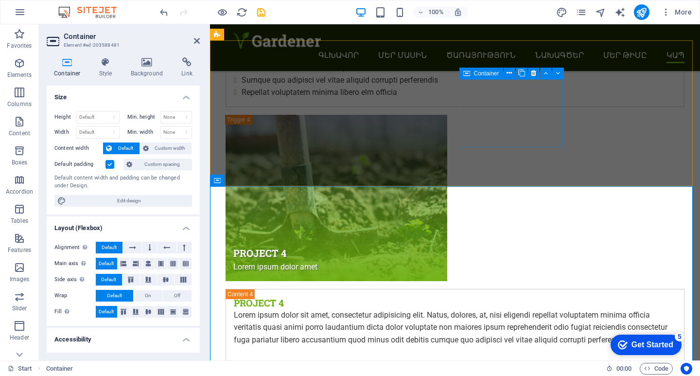
scroll to position [4295, 0]
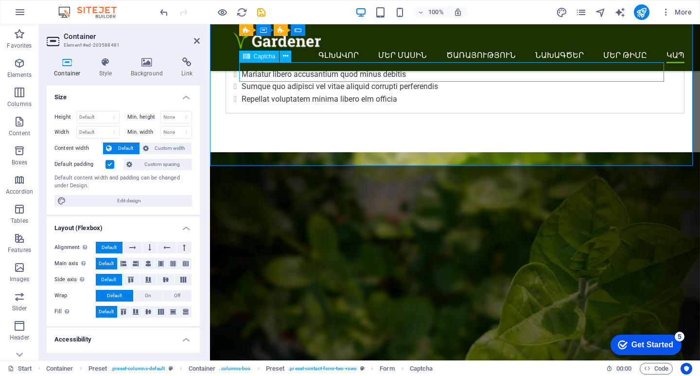
drag, startPoint x: 354, startPoint y: 71, endPoint x: 313, endPoint y: 74, distance: 40.4
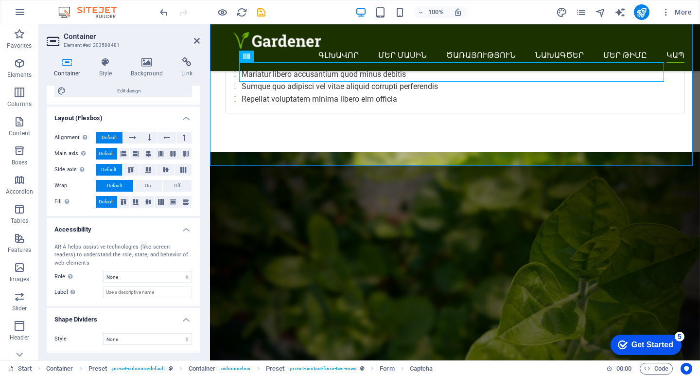
scroll to position [0, 0]
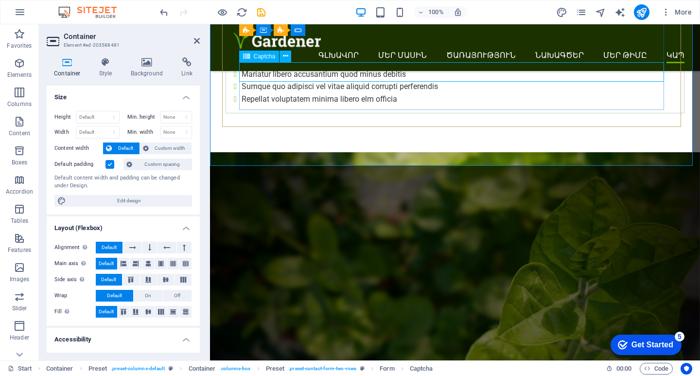
drag, startPoint x: 400, startPoint y: 72, endPoint x: 366, endPoint y: 72, distance: 33.5
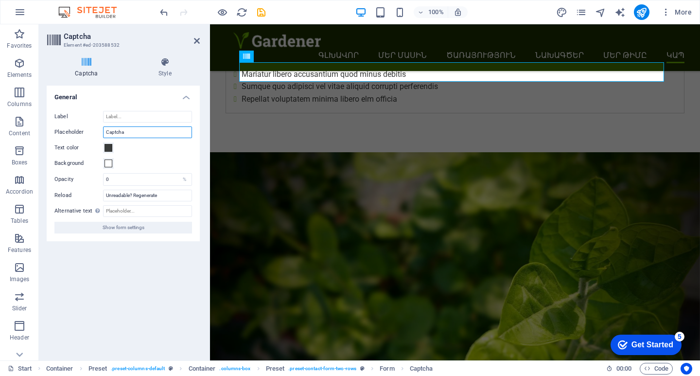
drag, startPoint x: 158, startPoint y: 133, endPoint x: 76, endPoint y: 124, distance: 82.7
click at [76, 124] on div "Label Placeholder Captcha Text color Background Opacity 0 % Reload Unreadable? …" at bounding box center [123, 172] width 153 height 138
click at [99, 300] on div "Turnstile Turnstile by Cloudfare is a third-party integration that offers acces…" at bounding box center [123, 219] width 153 height 267
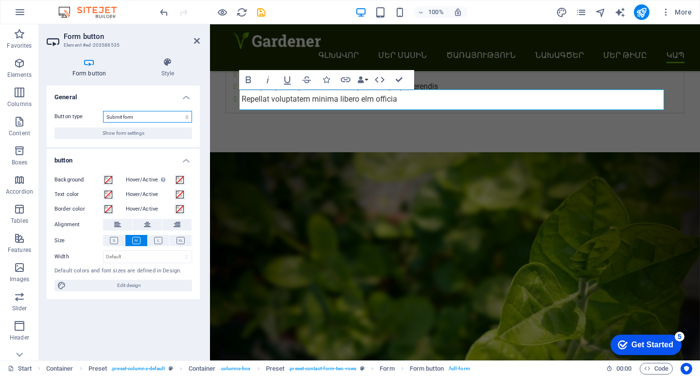
click at [143, 117] on select "Submit form Reset form No action" at bounding box center [147, 117] width 89 height 12
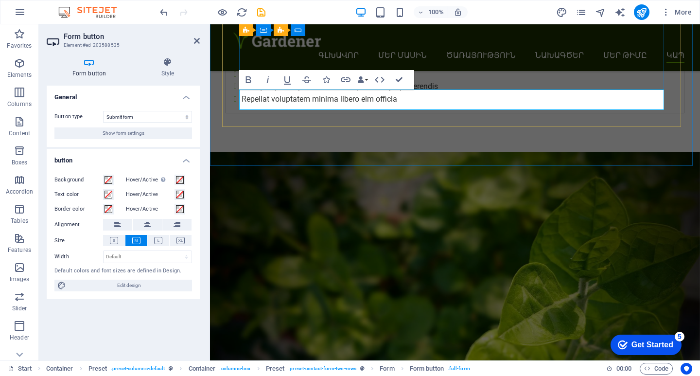
drag, startPoint x: 467, startPoint y: 99, endPoint x: 447, endPoint y: 102, distance: 19.7
drag, startPoint x: 464, startPoint y: 99, endPoint x: 440, endPoint y: 100, distance: 23.8
type button "Submit"
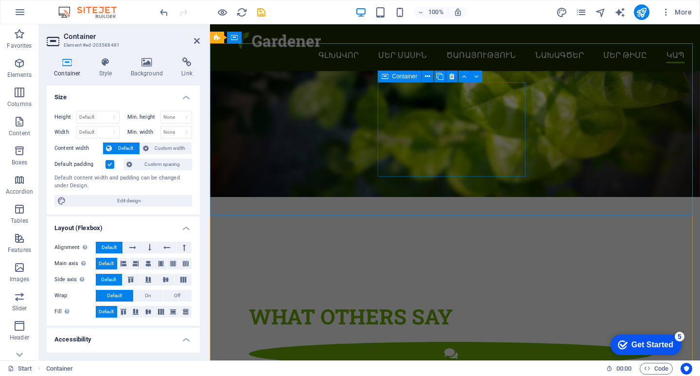
scroll to position [4587, 0]
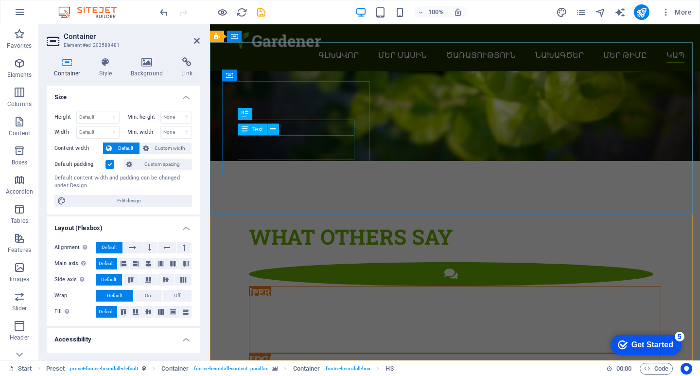
scroll to position [4273, 0]
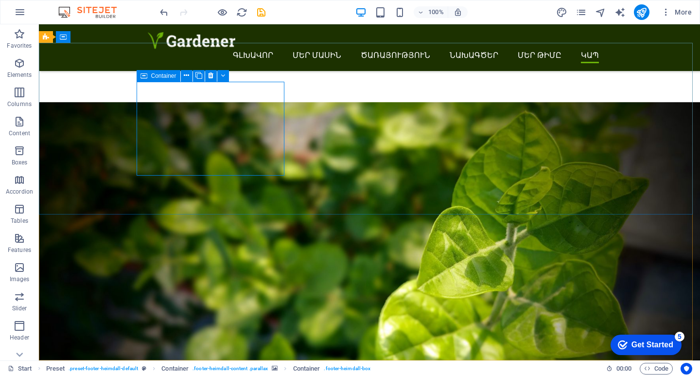
click at [151, 77] on span "Container" at bounding box center [163, 76] width 25 height 6
click at [143, 76] on icon at bounding box center [143, 76] width 7 height 12
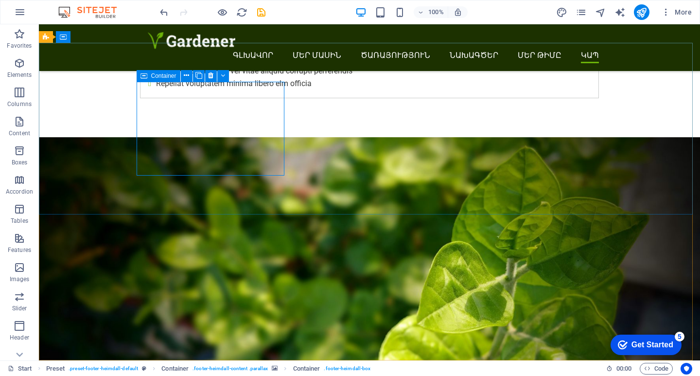
scroll to position [4587, 0]
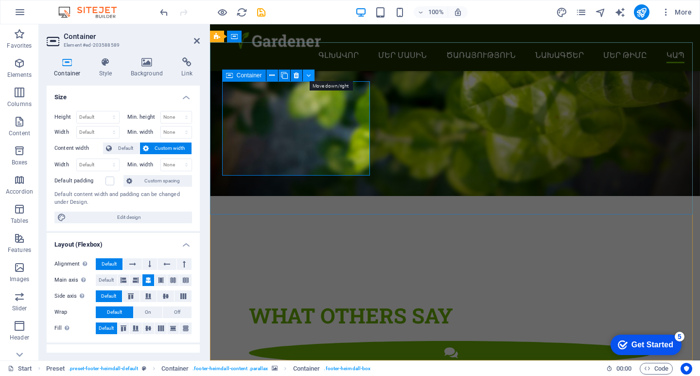
click at [306, 74] on icon at bounding box center [308, 75] width 4 height 10
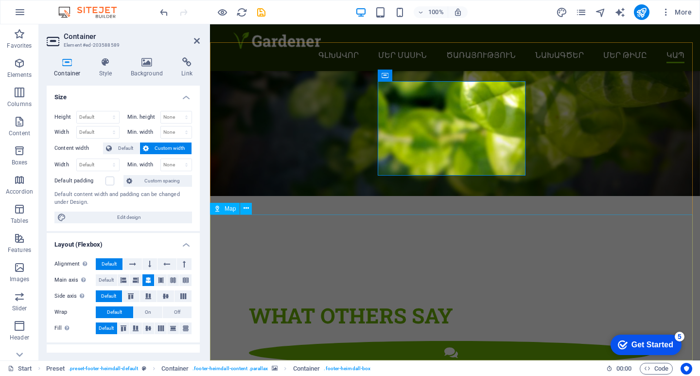
drag, startPoint x: 422, startPoint y: 300, endPoint x: 590, endPoint y: 300, distance: 168.2
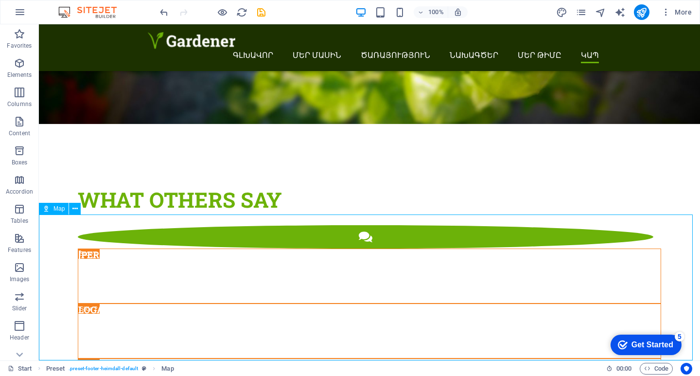
scroll to position [4273, 0]
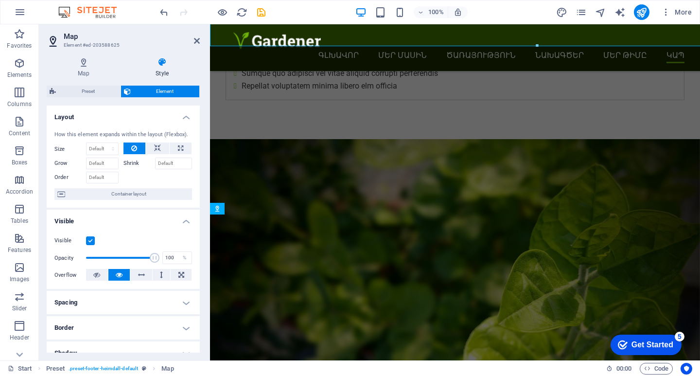
click at [74, 260] on div "Opacity 100 %" at bounding box center [123, 257] width 138 height 15
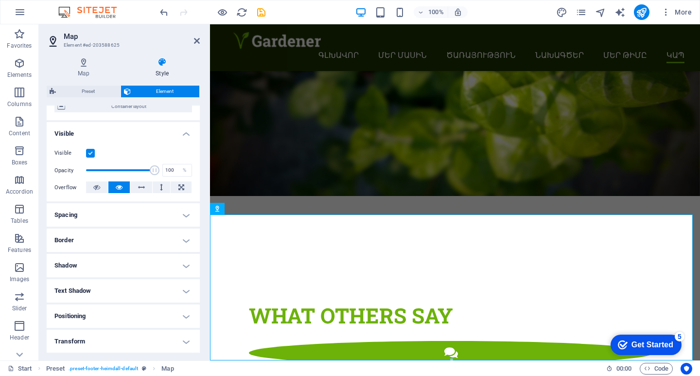
scroll to position [164, 0]
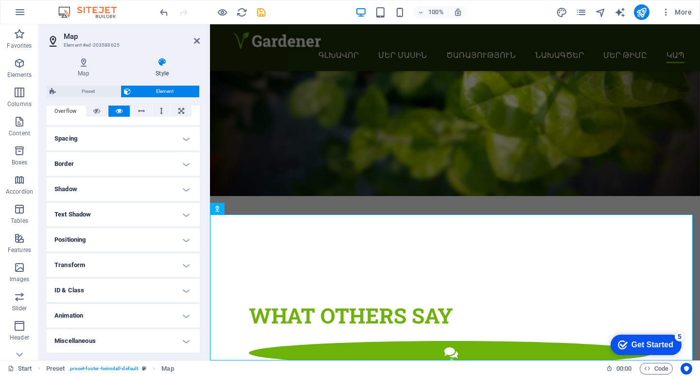
click at [168, 137] on h4 "Spacing" at bounding box center [123, 138] width 153 height 23
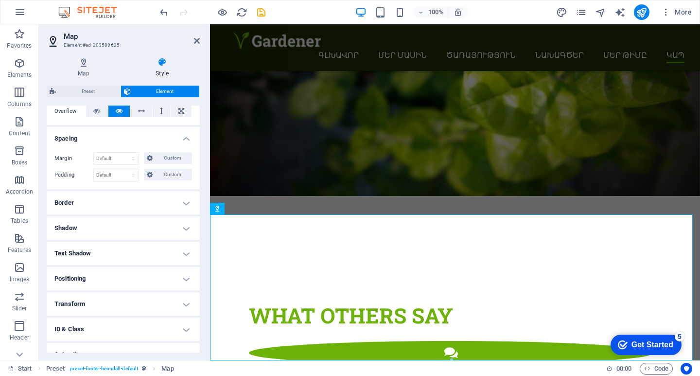
click at [168, 136] on h4 "Spacing" at bounding box center [123, 135] width 153 height 17
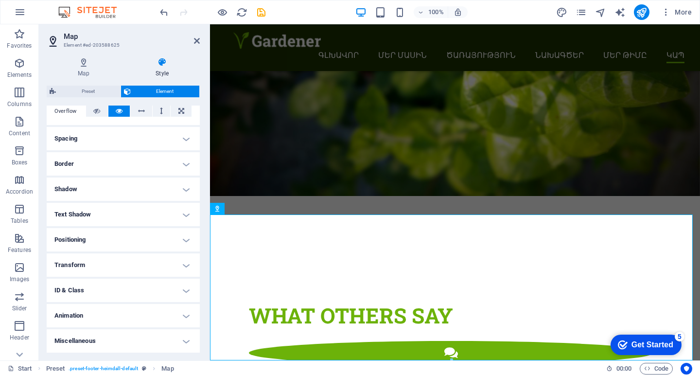
click at [135, 237] on h4 "Positioning" at bounding box center [123, 239] width 153 height 23
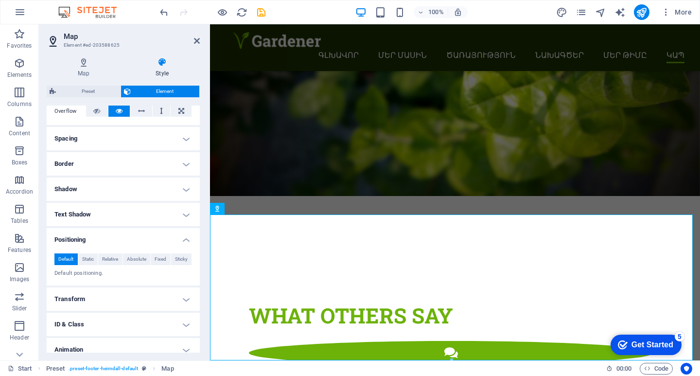
click at [135, 237] on h4 "Positioning" at bounding box center [123, 236] width 153 height 17
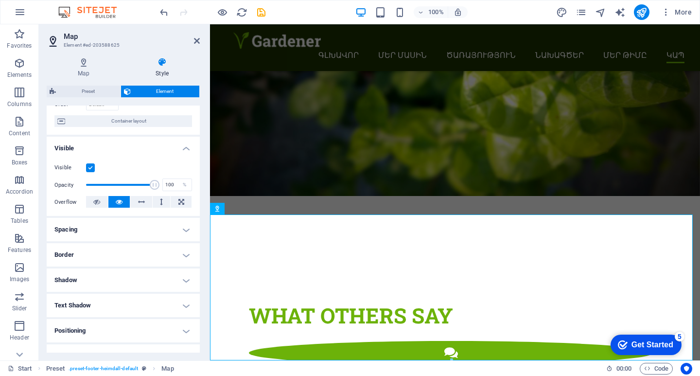
scroll to position [0, 0]
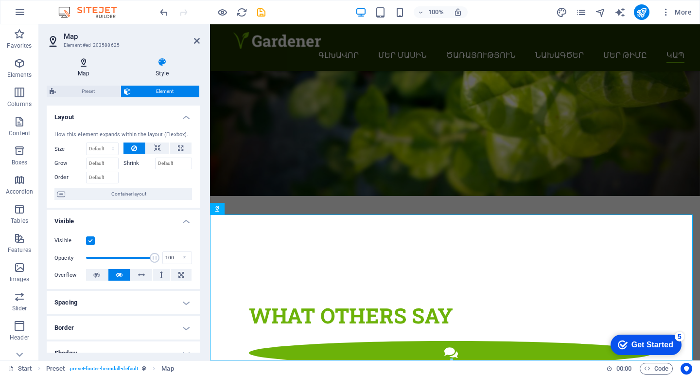
click at [84, 67] on icon at bounding box center [84, 62] width 74 height 10
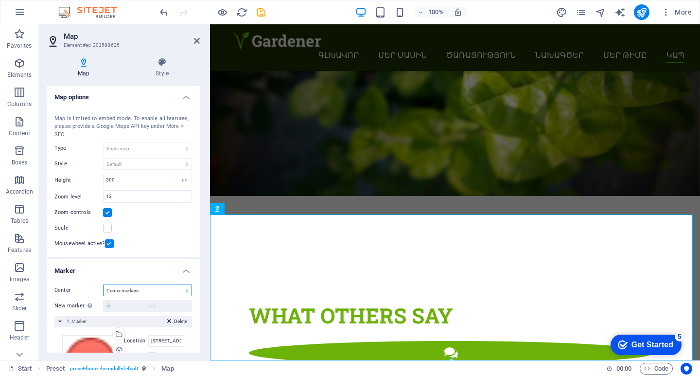
click at [144, 290] on select "Don't center Center markers Center and zoom markers" at bounding box center [147, 290] width 89 height 12
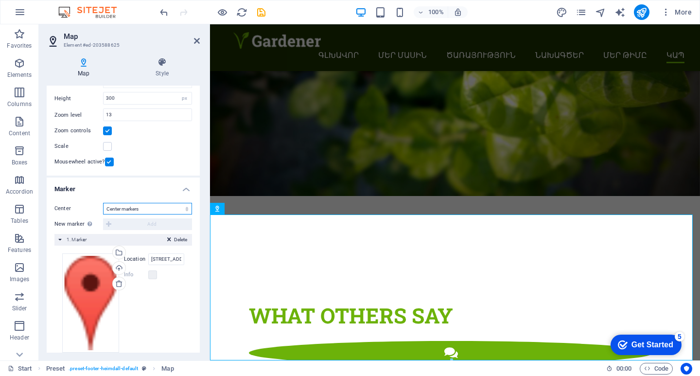
scroll to position [95, 0]
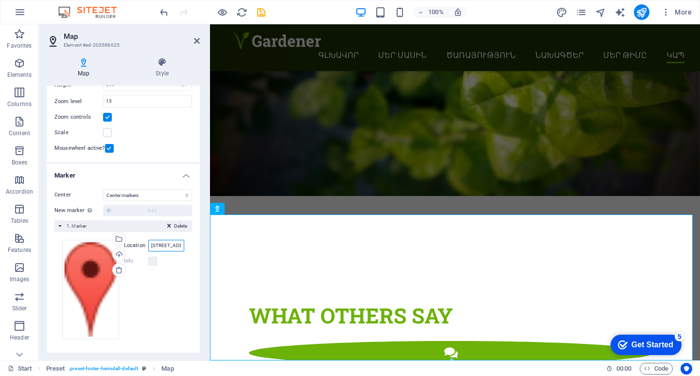
click at [158, 245] on input "300 Alamo Plaza, 78205 San Antonio, TX" at bounding box center [166, 246] width 36 height 12
drag, startPoint x: 359, startPoint y: 269, endPoint x: 389, endPoint y: 246, distance: 38.1
click at [150, 244] on input "300 Alamo Plaza, 78205 San Antonio, TX" at bounding box center [166, 246] width 36 height 12
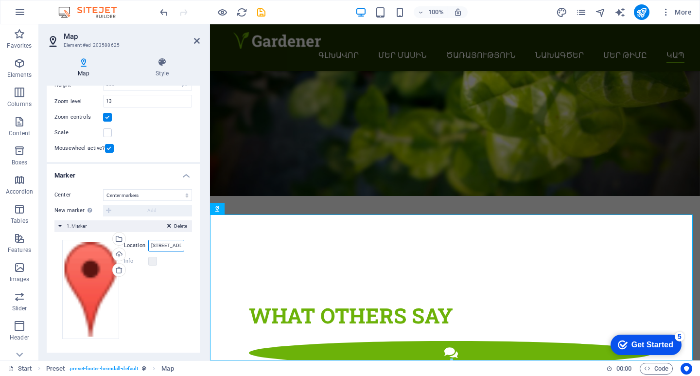
click at [152, 247] on input "300 Alamo Plaza, 78205 San Antonio, TX" at bounding box center [166, 246] width 36 height 12
type input "X"
type input "1"
type input "Անդրանիկի 158, Երևան, Հայաստան"
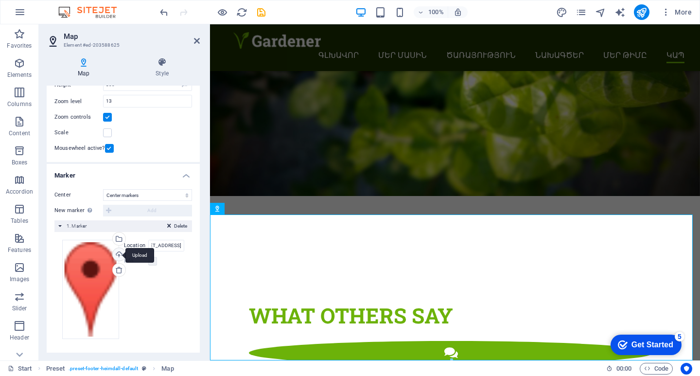
scroll to position [0, 0]
click at [118, 256] on div "Upload" at bounding box center [118, 255] width 15 height 15
click at [125, 238] on div "Select files from the file manager, stock photos, or upload file(s)" at bounding box center [156, 240] width 63 height 36
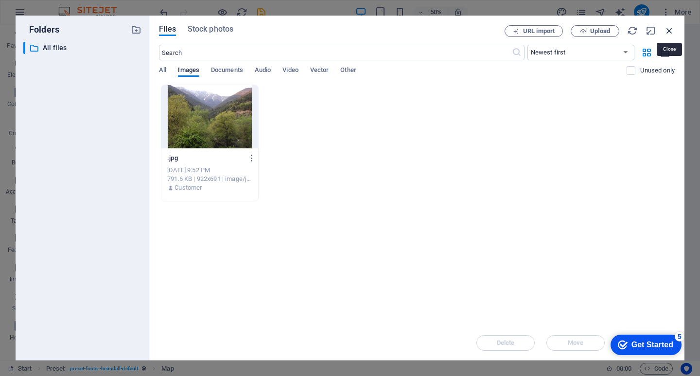
drag, startPoint x: 674, startPoint y: 31, endPoint x: 464, endPoint y: 6, distance: 211.4
click at [674, 31] on icon "button" at bounding box center [669, 30] width 11 height 11
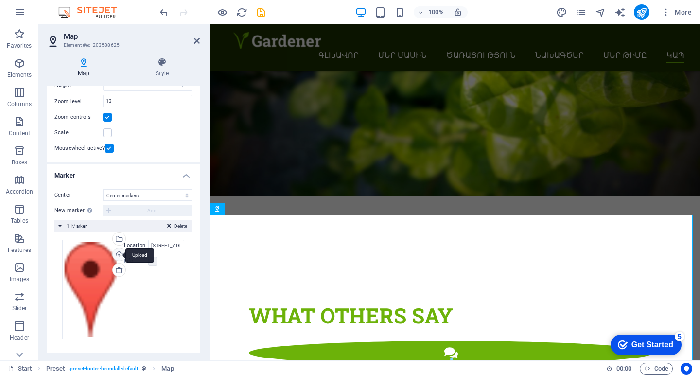
click at [116, 253] on div "Upload" at bounding box center [118, 255] width 15 height 15
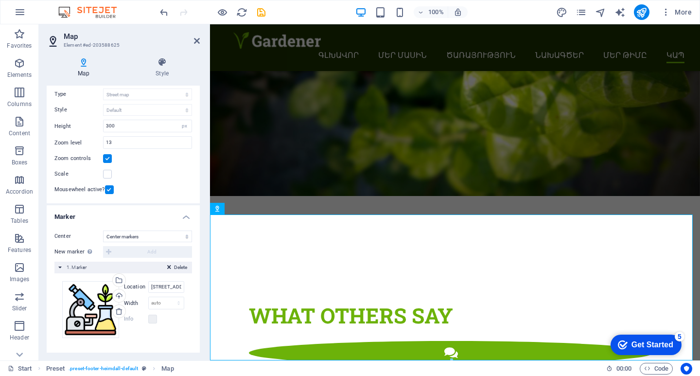
click at [161, 182] on div "Map center 300 Alamo Plaza, 78205 San Antonio, TX Map is limited to embed mode.…" at bounding box center [123, 126] width 153 height 155
click at [0, 0] on icon "save" at bounding box center [0, 0] width 0 height 0
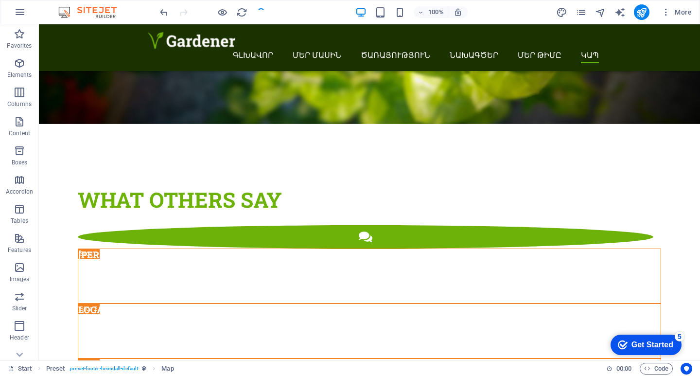
scroll to position [4273, 0]
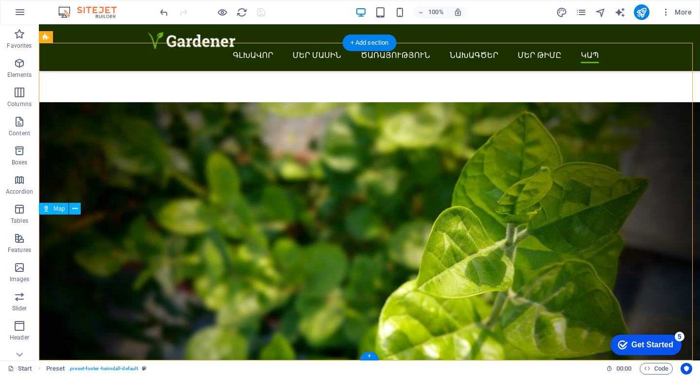
drag, startPoint x: 266, startPoint y: 314, endPoint x: 321, endPoint y: 225, distance: 105.4
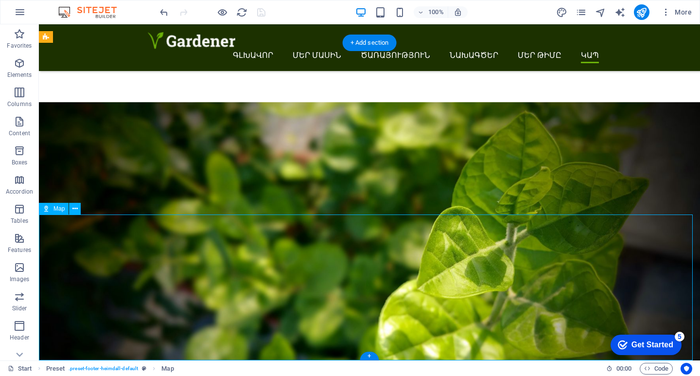
drag, startPoint x: 294, startPoint y: 244, endPoint x: 282, endPoint y: 262, distance: 21.2
drag, startPoint x: 185, startPoint y: 321, endPoint x: 200, endPoint y: 268, distance: 54.6
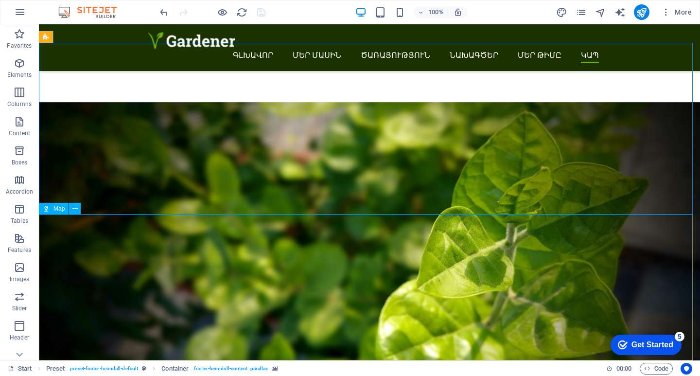
click at [42, 207] on div "Map" at bounding box center [54, 209] width 30 height 12
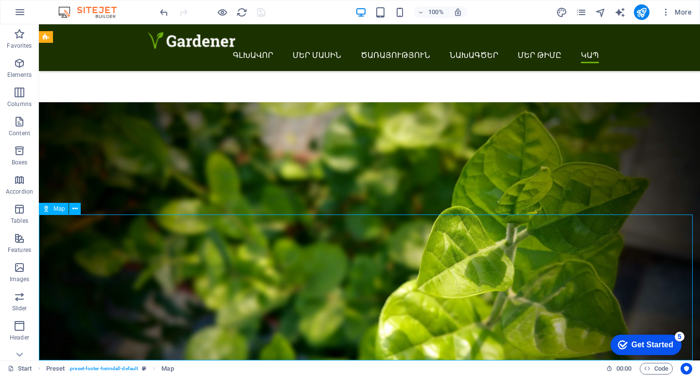
click at [48, 211] on icon at bounding box center [46, 209] width 7 height 12
select select "1"
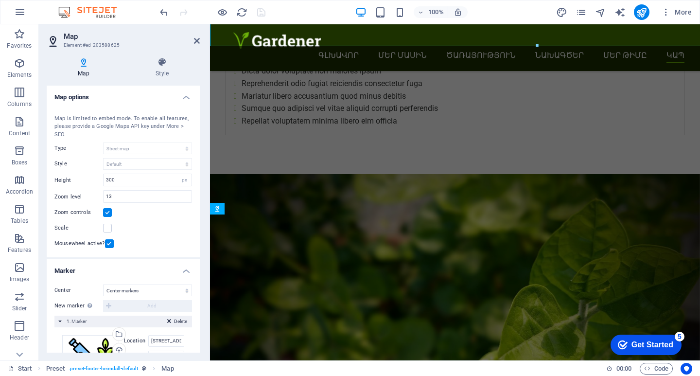
scroll to position [4587, 0]
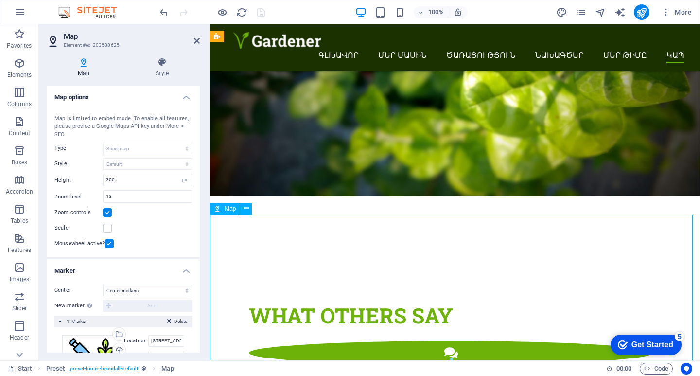
drag, startPoint x: 258, startPoint y: 339, endPoint x: 238, endPoint y: 350, distance: 22.4
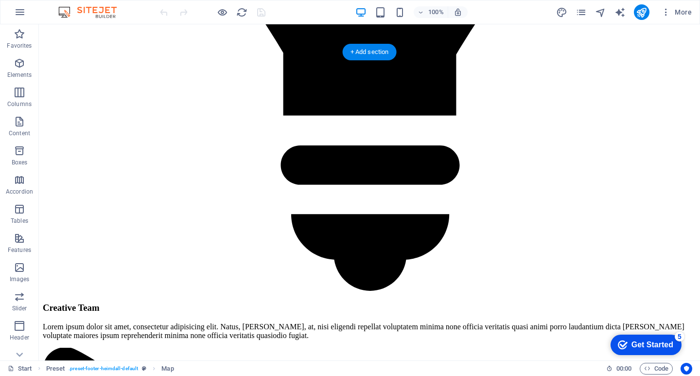
scroll to position [4273, 0]
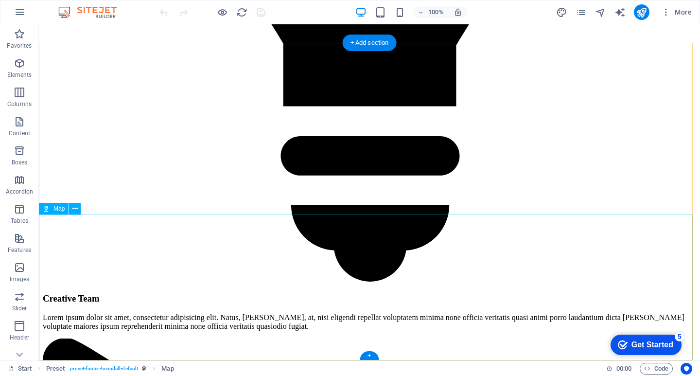
click at [166, 368] on span "Map" at bounding box center [167, 369] width 12 height 12
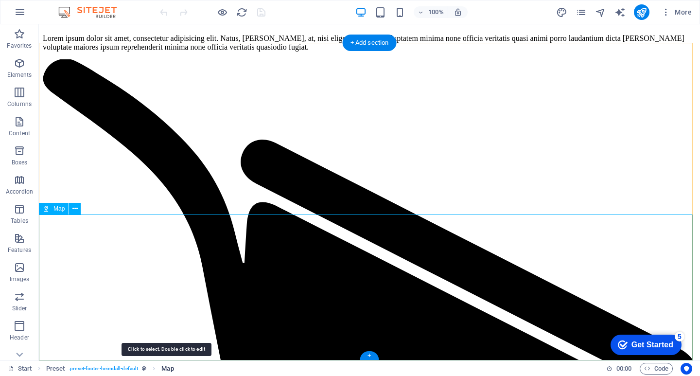
select select "1"
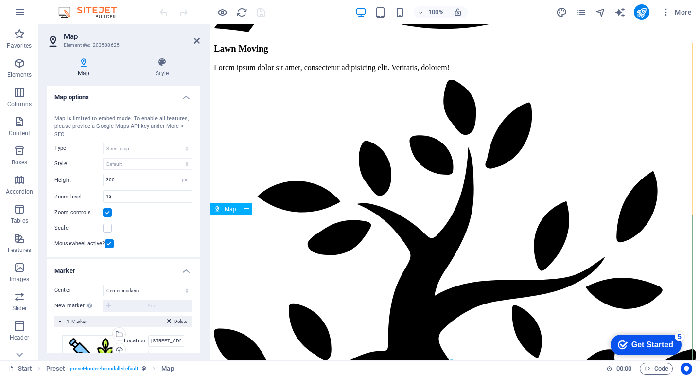
scroll to position [4587, 0]
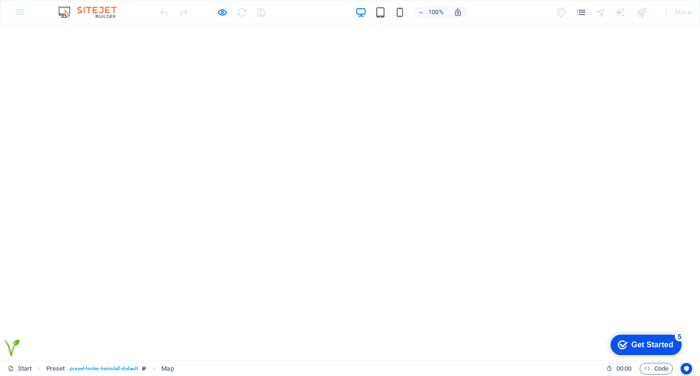
scroll to position [0, 0]
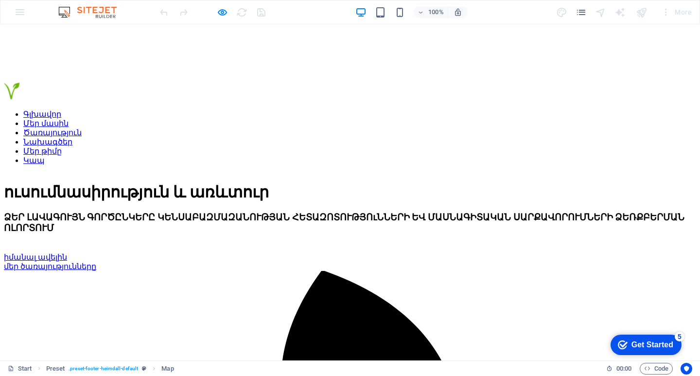
scroll to position [336, 0]
